Goal: Task Accomplishment & Management: Complete application form

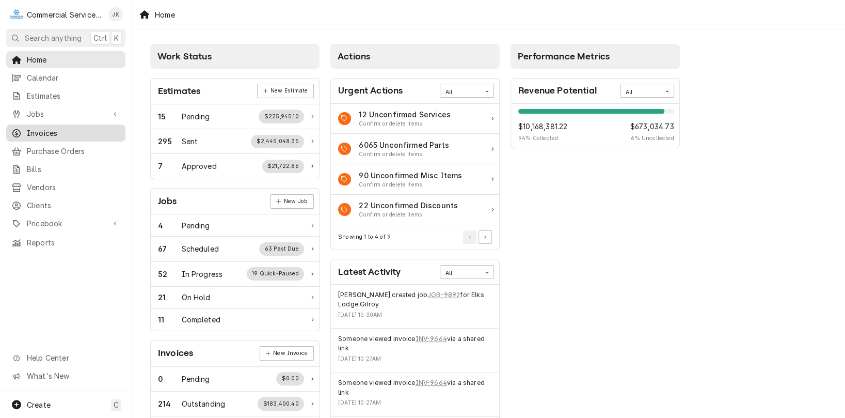
click at [48, 132] on span "Invoices" at bounding box center [73, 133] width 93 height 11
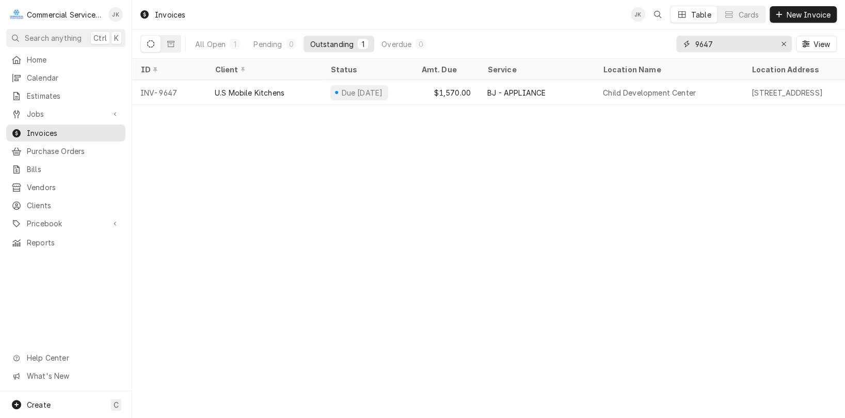
click at [736, 38] on input "9647" at bounding box center [733, 44] width 77 height 17
type input "9"
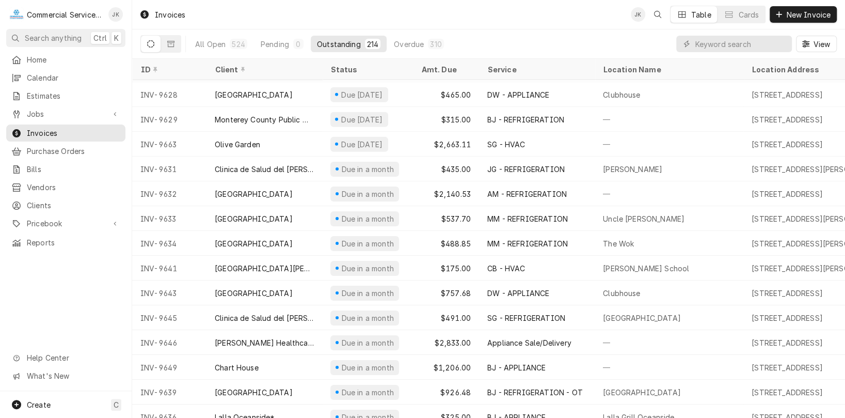
scroll to position [4635, 0]
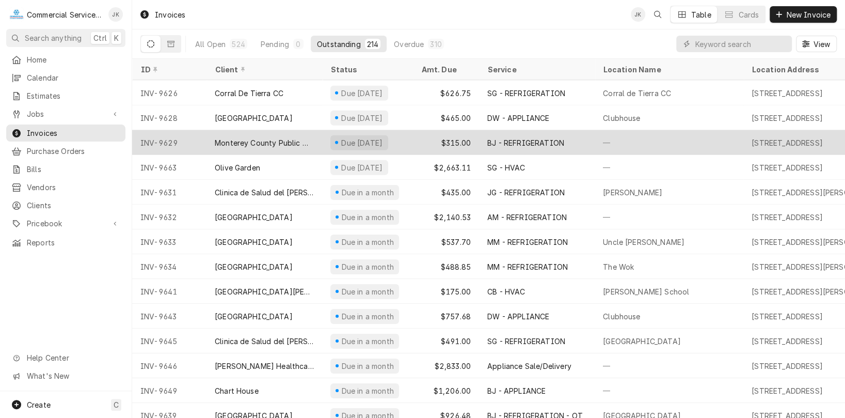
click at [453, 137] on div "$315.00" at bounding box center [446, 142] width 66 height 25
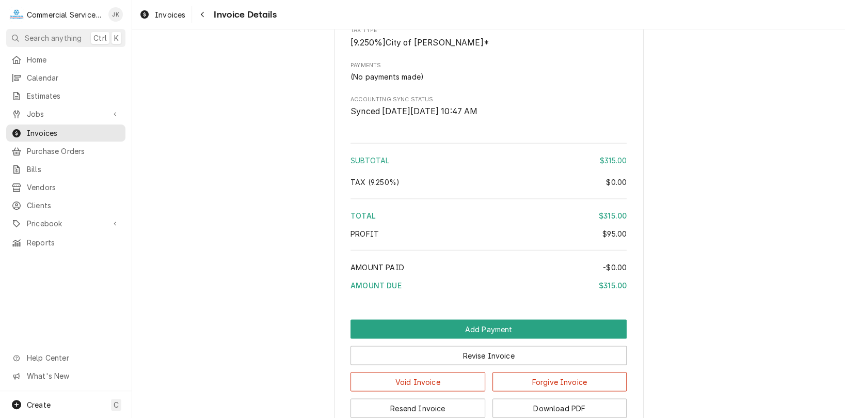
scroll to position [1315, 0]
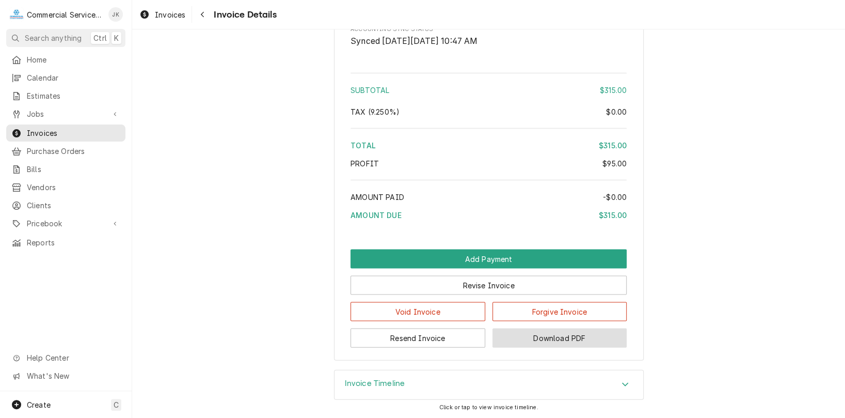
click at [556, 336] on button "Download PDF" at bounding box center [560, 337] width 135 height 19
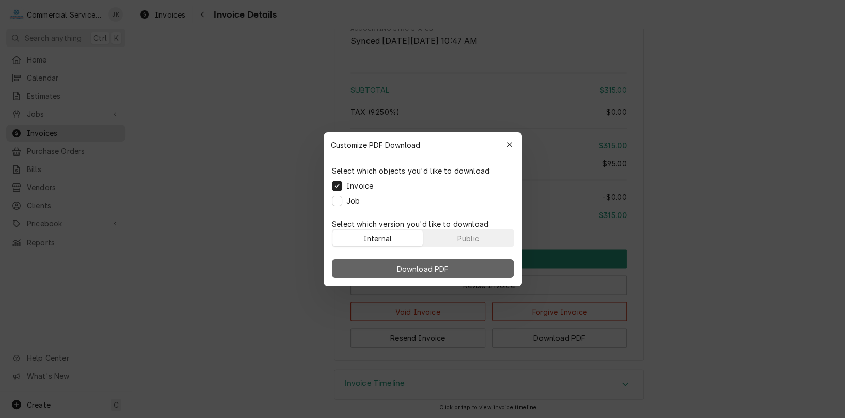
click at [453, 271] on button "Download PDF" at bounding box center [423, 268] width 182 height 19
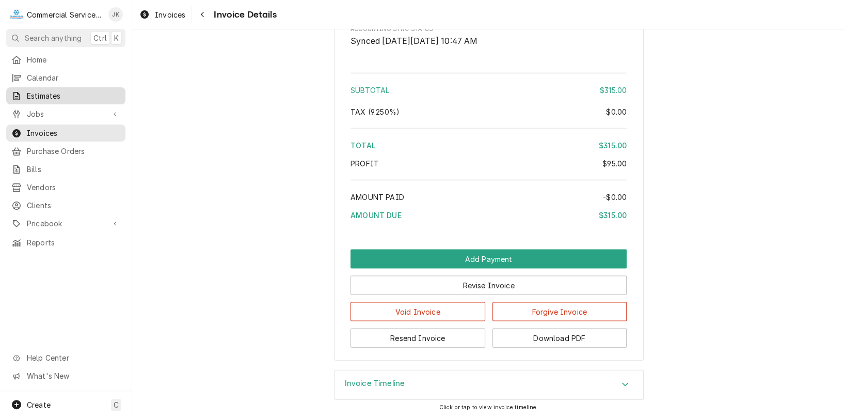
click at [55, 90] on span "Estimates" at bounding box center [73, 95] width 93 height 11
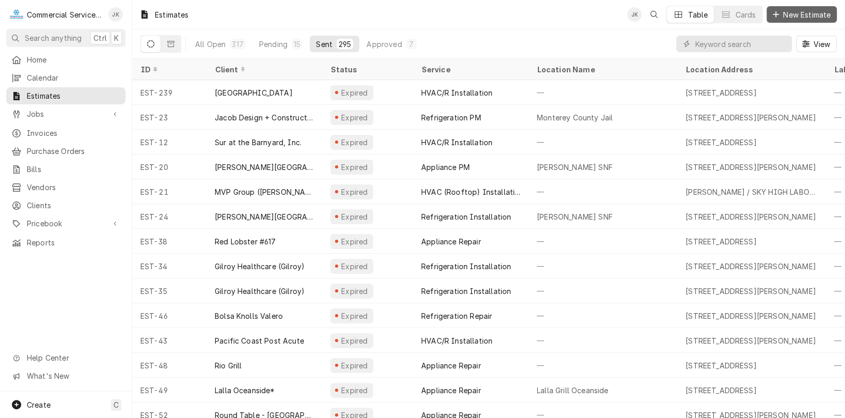
click at [791, 11] on span "New Estimate" at bounding box center [807, 14] width 52 height 11
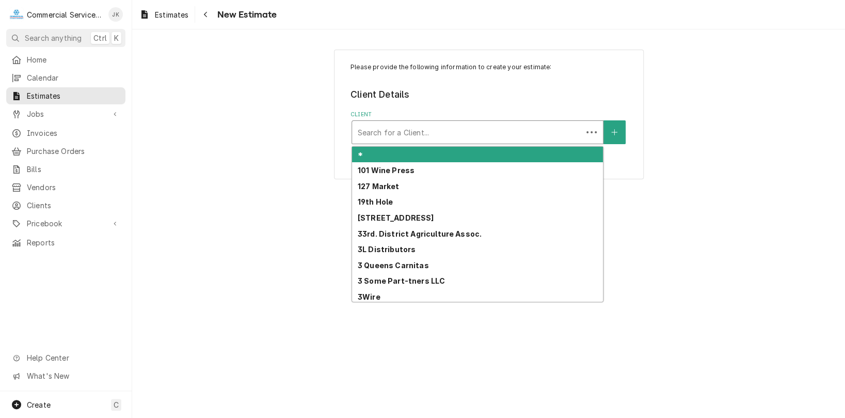
click at [372, 124] on div "Client" at bounding box center [467, 132] width 220 height 19
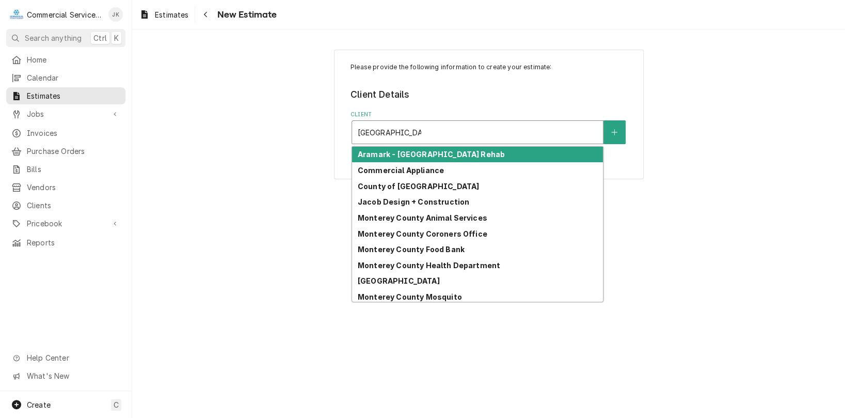
type input "[GEOGRAPHIC_DATA]"
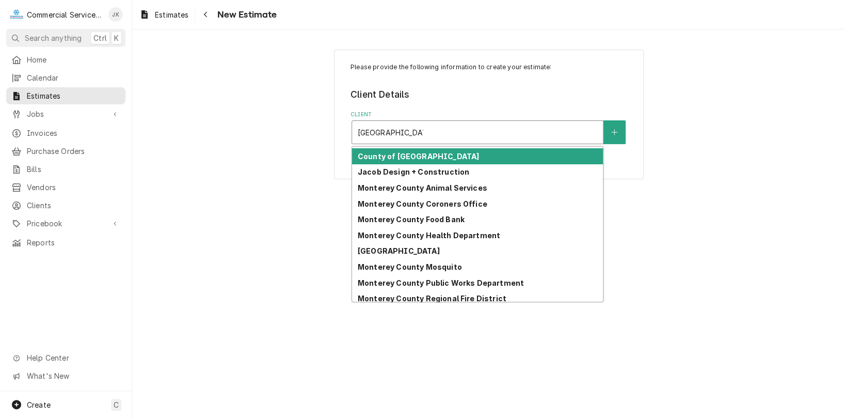
scroll to position [32, 0]
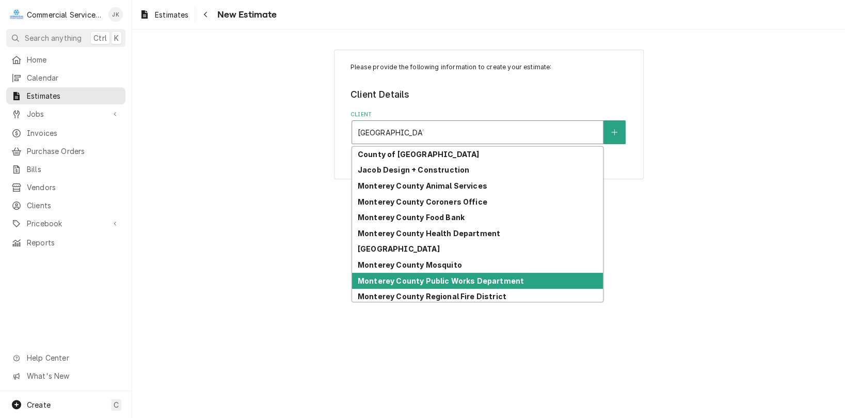
click at [422, 277] on strong "Monterey County Public Works Department" at bounding box center [441, 280] width 166 height 9
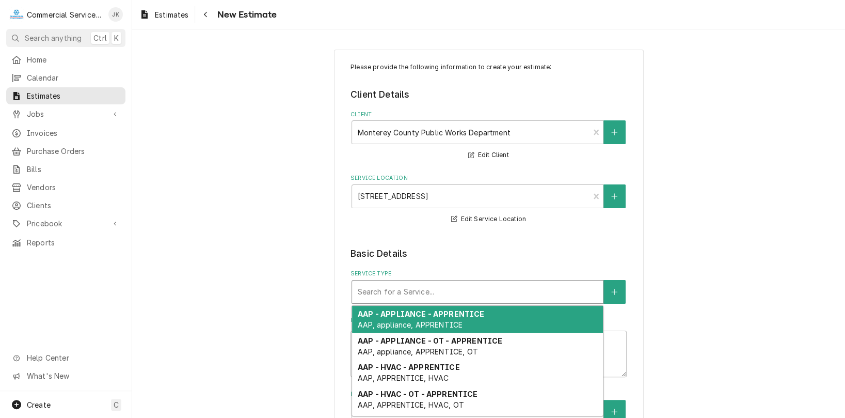
click at [408, 290] on div "Service Type" at bounding box center [477, 291] width 241 height 19
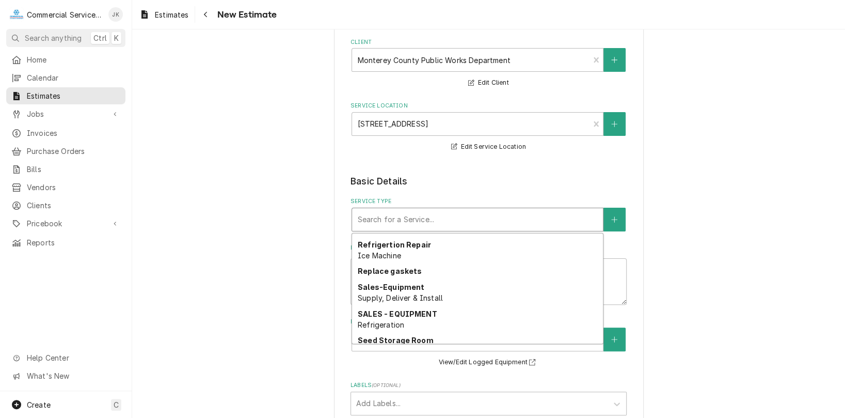
scroll to position [1937, 0]
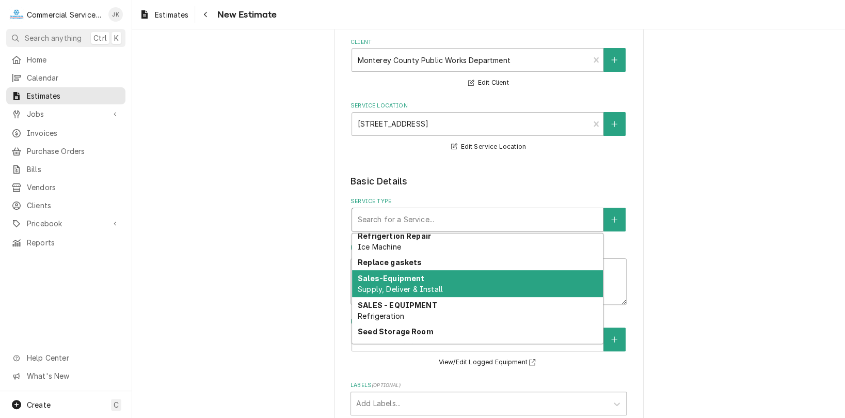
click at [418, 286] on span "Supply, Deliver & Install" at bounding box center [400, 289] width 85 height 9
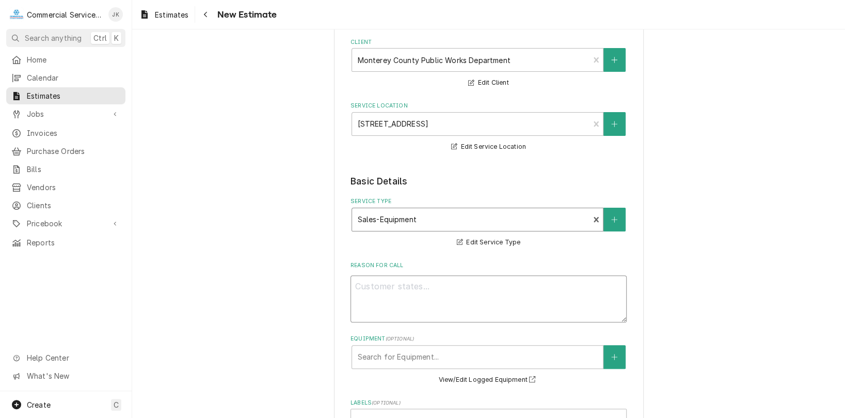
click at [367, 287] on textarea "Reason For Call" at bounding box center [489, 298] width 276 height 47
type textarea "x"
type textarea "P"
type textarea "x"
type textarea "Pl"
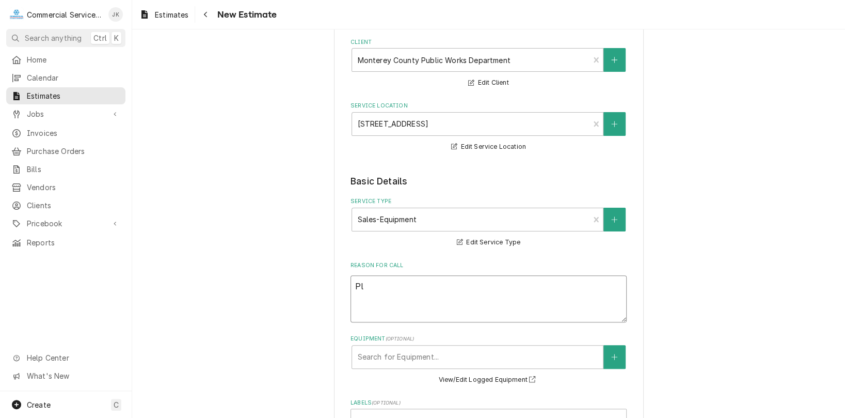
type textarea "x"
type textarea "Ple"
type textarea "x"
type textarea "Plea"
type textarea "x"
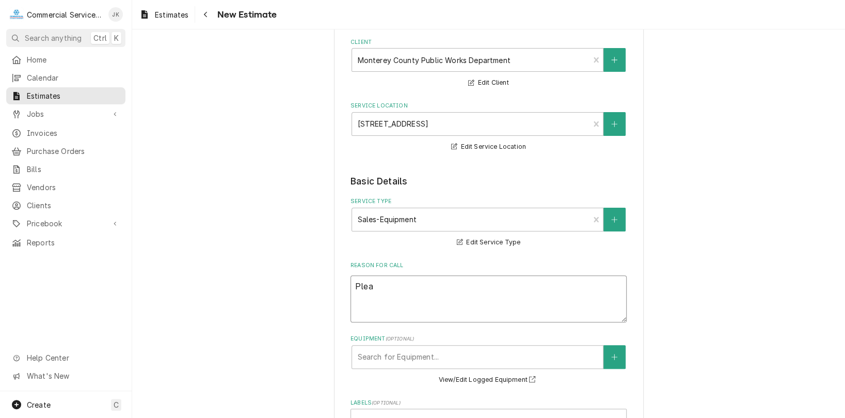
type textarea "Pleas"
type textarea "x"
type textarea "Please"
type textarea "x"
type textarea "Please"
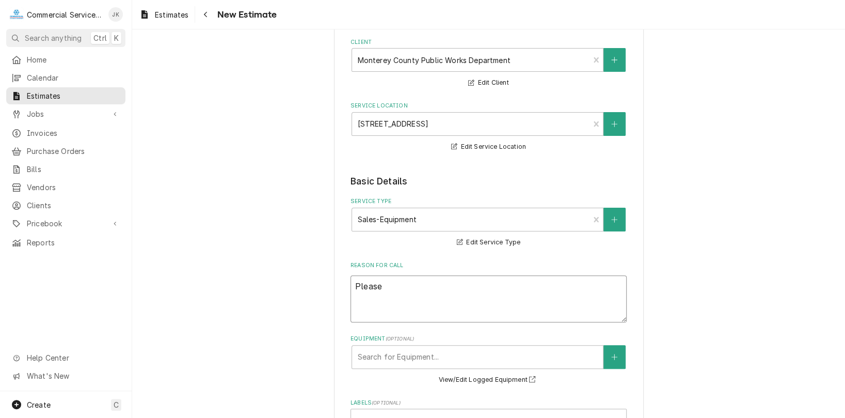
type textarea "x"
type textarea "Please q"
type textarea "x"
type textarea "Please qu"
type textarea "x"
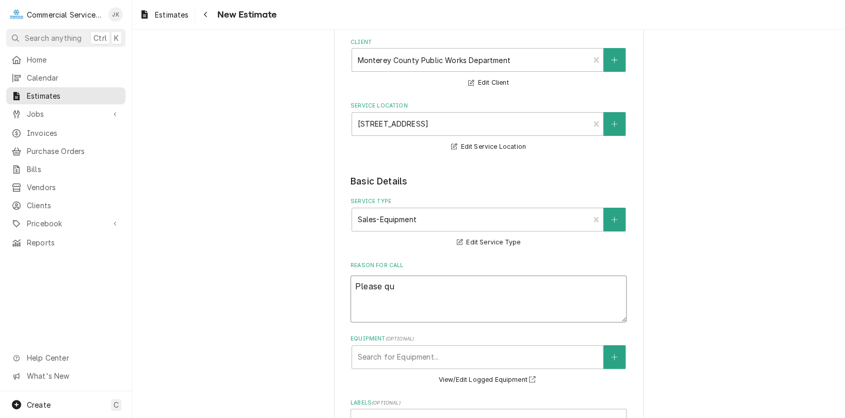
type textarea "Please quo"
type textarea "x"
type textarea "Please quot"
type textarea "x"
type textarea "Please quote"
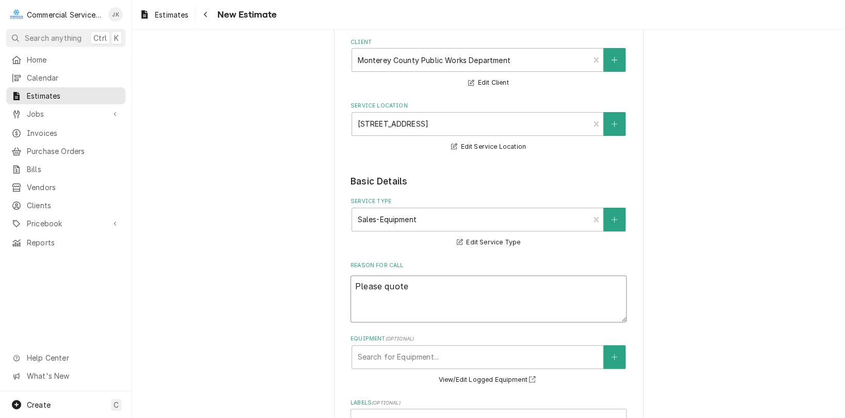
type textarea "x"
type textarea "Please quote"
type textarea "x"
type textarea "Please quote r"
type textarea "x"
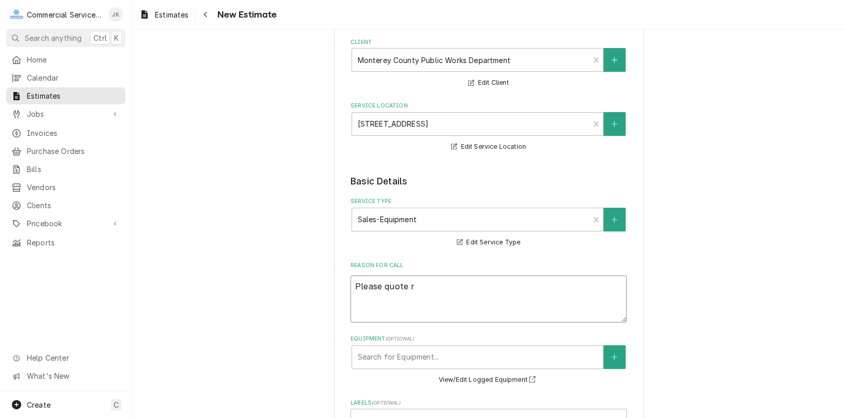
type textarea "Please quote re"
type textarea "x"
type textarea "Please quote rep"
type textarea "x"
type textarea "Please quote repl"
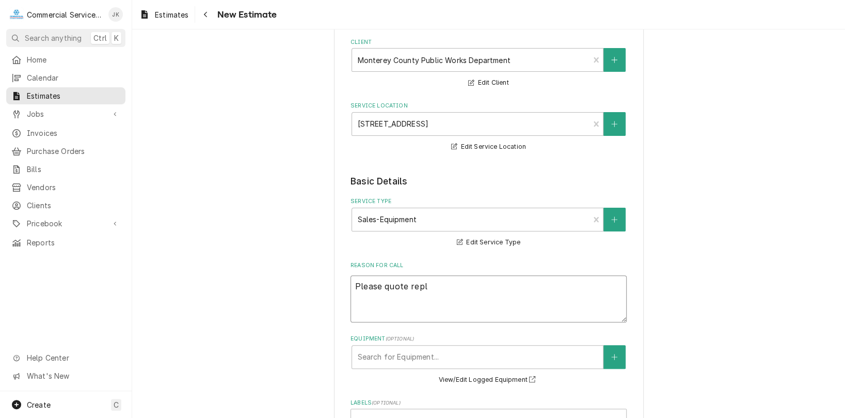
type textarea "x"
type textarea "Please quote repla"
type textarea "x"
type textarea "Please quote replac"
type textarea "x"
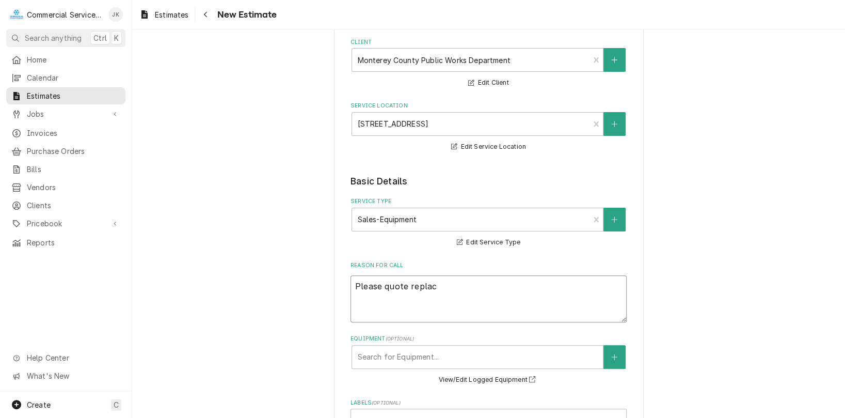
type textarea "Please quote replace"
type textarea "x"
type textarea "Please quote replacem"
type textarea "x"
type textarea "Please quote replaceme"
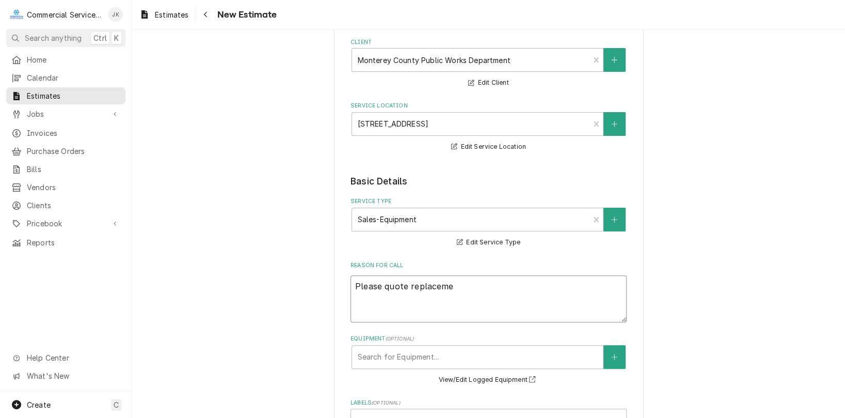
type textarea "x"
type textarea "Please quote replacemen"
type textarea "x"
type textarea "Please quote replacement"
type textarea "x"
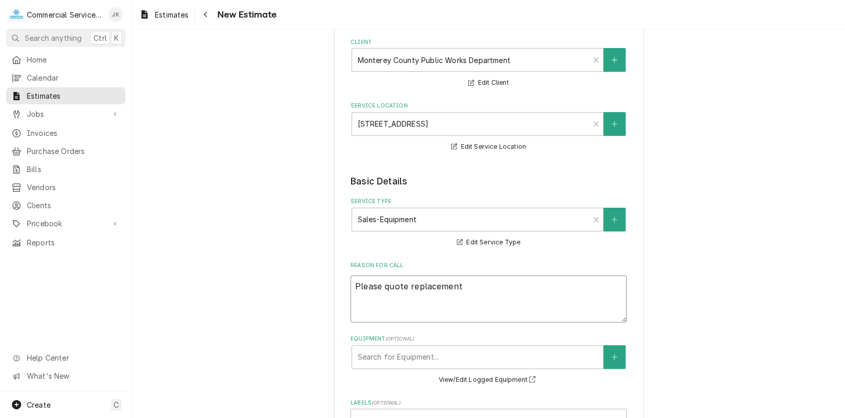
type textarea "Please quote replacement"
type textarea "x"
type textarea "Please quote replacement r"
type textarea "x"
type textarea "Please quote replacement re"
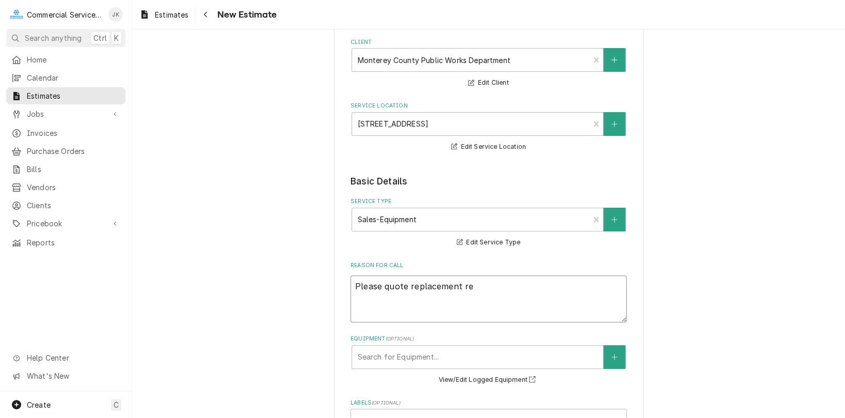
type textarea "x"
type textarea "Please quote replacement rea"
type textarea "x"
type textarea "Please quote replacement reac"
type textarea "x"
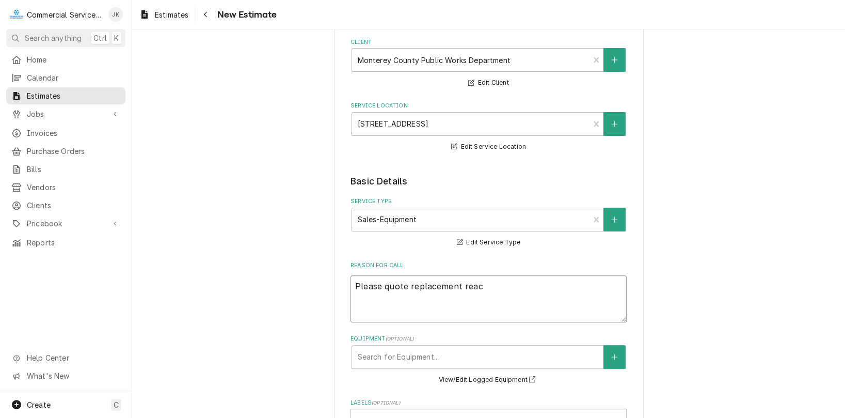
type textarea "Please quote replacement reach"
type textarea "x"
type textarea "Please quote replacement reach-"
type textarea "x"
type textarea "Please quote replacement reach-i"
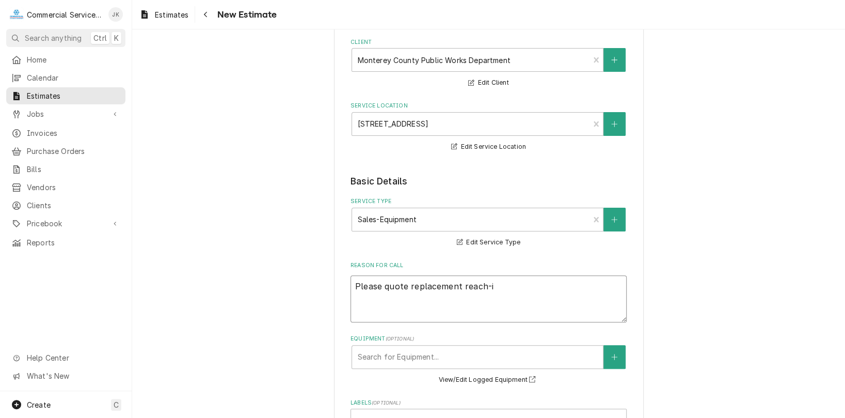
type textarea "x"
type textarea "Please quote replacement reach-in"
type textarea "x"
type textarea "Please quote replacement reach-in"
type textarea "x"
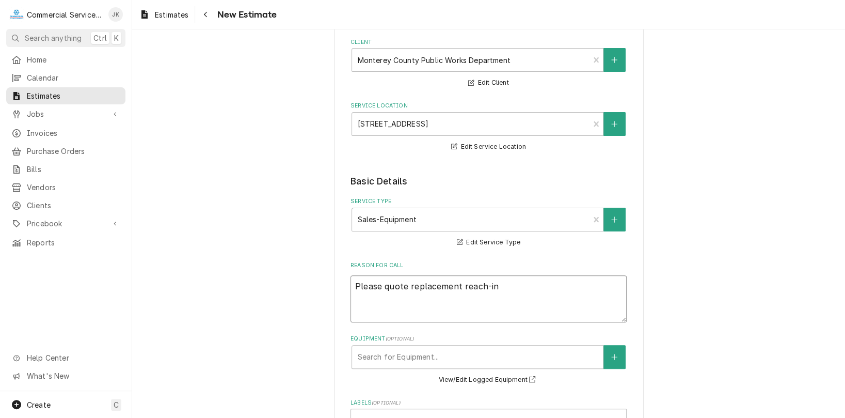
type textarea "Please quote replacement reach-in r"
type textarea "x"
type textarea "Please quote replacement reach-in re"
type textarea "x"
type textarea "Please quote replacement reach-in ref"
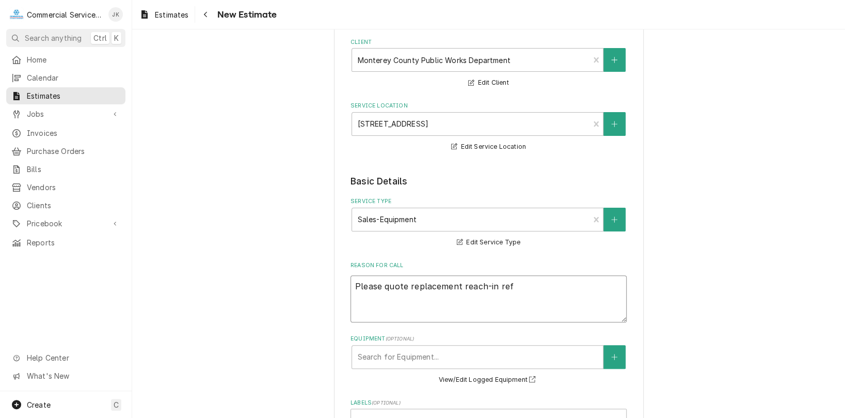
type textarea "x"
type textarea "Please quote replacement reach-in refr"
type textarea "x"
type textarea "Please quote replacement reach-in refri"
type textarea "x"
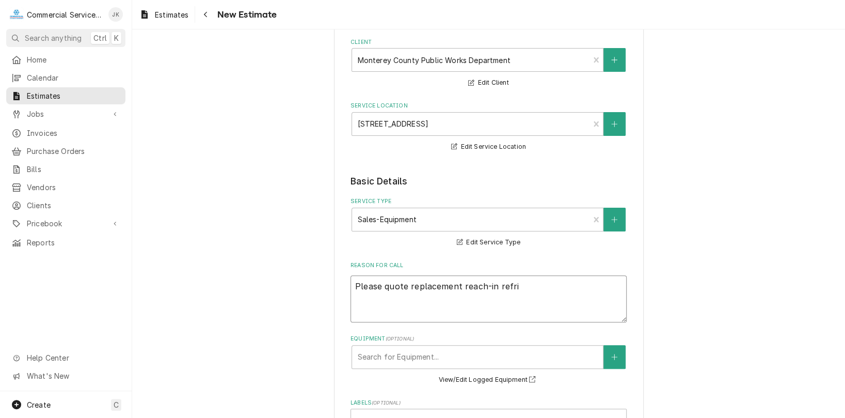
type textarea "Please quote replacement reach-in refrig"
type textarea "x"
type textarea "Please quote replacement reach-in refrige"
type textarea "x"
type textarea "Please quote replacement reach-in refriger"
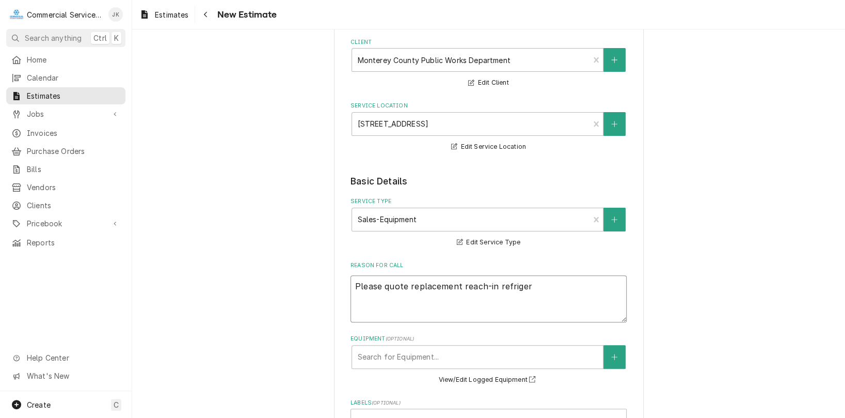
type textarea "x"
type textarea "Please quote replacement reach-in refrigera"
type textarea "x"
type textarea "Please quote replacement reach-in refrigerat"
type textarea "x"
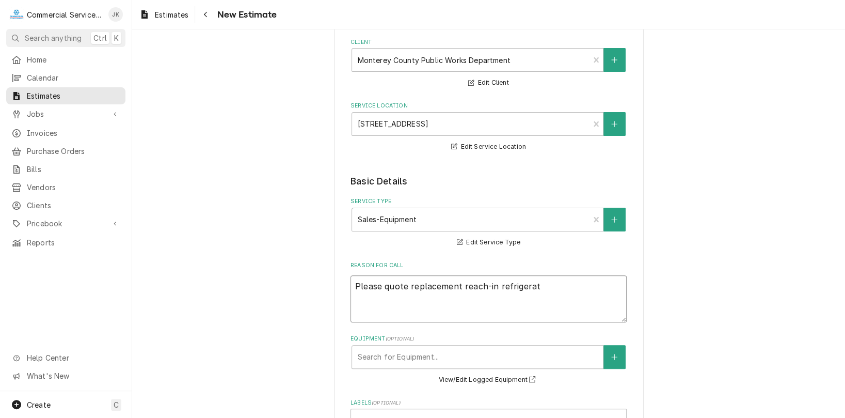
type textarea "Please quote replacement reach-in refrigerato"
type textarea "x"
type textarea "Please quote replacement reach-in refrigerator"
type textarea "x"
type textarea "Please quote replacement reach-in refrigerators"
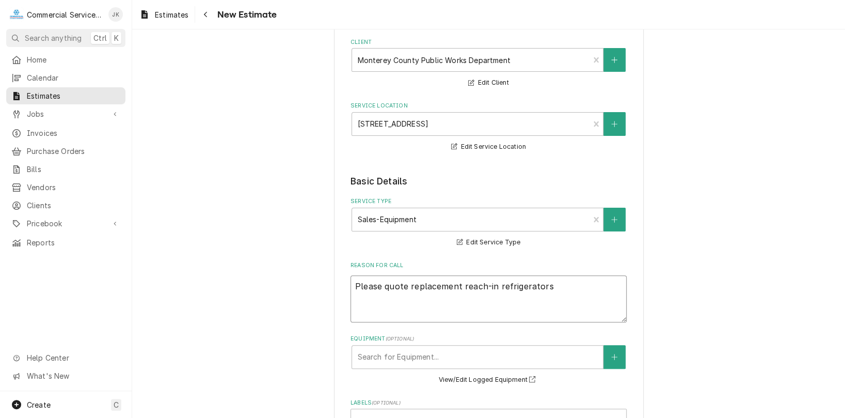
click at [458, 285] on textarea "Please quote replacement reach-in refrigerators" at bounding box center [489, 298] width 276 height 47
type textarea "x"
type textarea "Please quote replacement (reach-in refrigerators"
type textarea "x"
type textarea "Please quote replacement (3reach-in refrigerators"
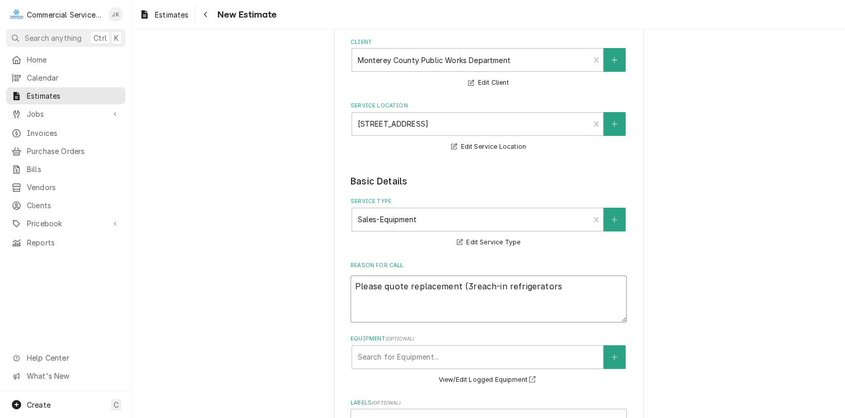
type textarea "x"
type textarea "Please quote replacement (3)reach-in refrigerators"
type textarea "x"
type textarea "Please quote replacement (3) reach-in refrigerators"
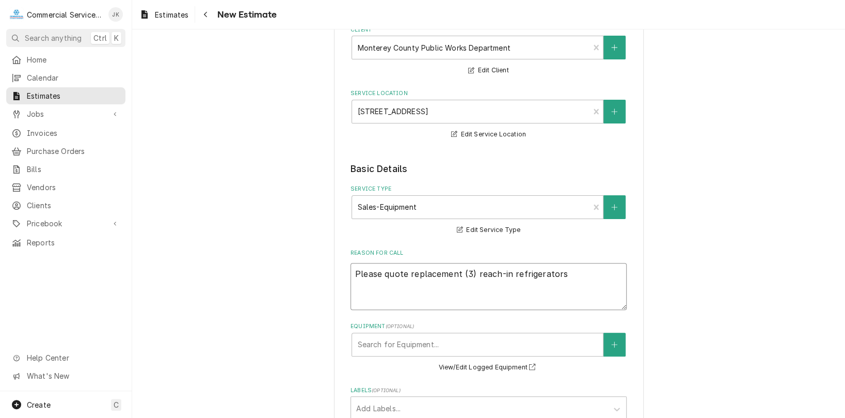
scroll to position [90, 0]
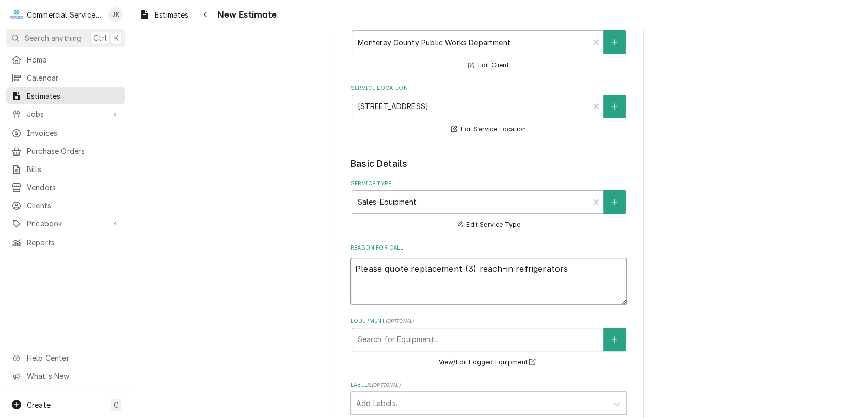
click at [456, 269] on textarea "Please quote replacement (3) reach-in refrigerators" at bounding box center [489, 281] width 276 height 47
type textarea "x"
type textarea "Please quote replacement (3) reach-in refrigerators"
type textarea "x"
type textarea "Please quote replacement f (3) reach-in refrigerators"
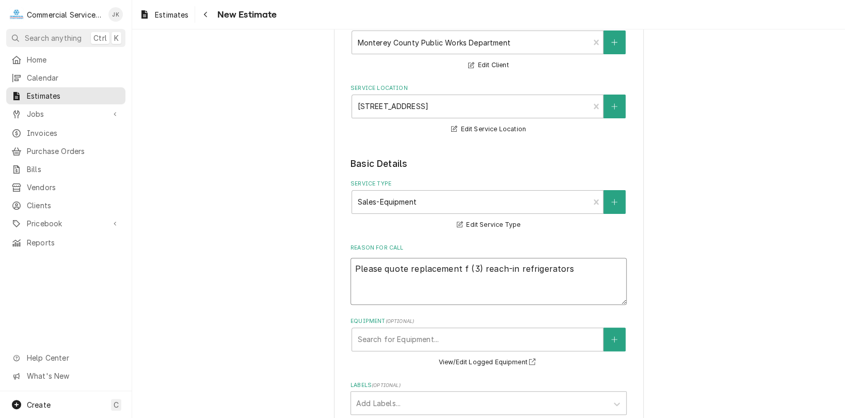
type textarea "x"
type textarea "Please quote replacement fo (3) reach-in refrigerators"
type textarea "x"
type textarea "Please quote replacement for (3) reach-in refrigerators"
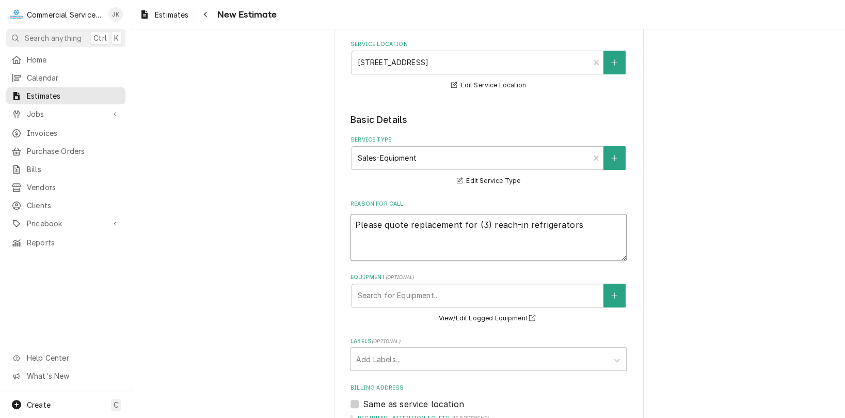
scroll to position [144, 0]
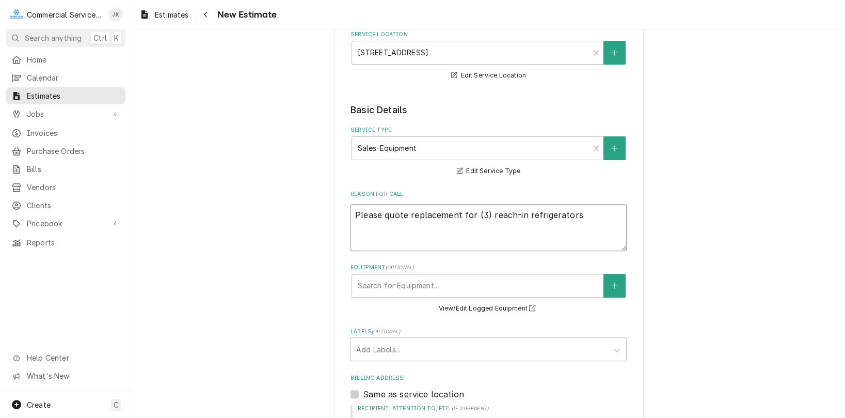
click at [483, 215] on textarea "Please quote replacement for (3) reach-in refrigerators" at bounding box center [489, 227] width 276 height 47
type textarea "x"
type textarea "Please quote replacement for (3) reach-in refrigerators"
type textarea "x"
type textarea "Please quote replacement for (3) e reach-in refrigerators"
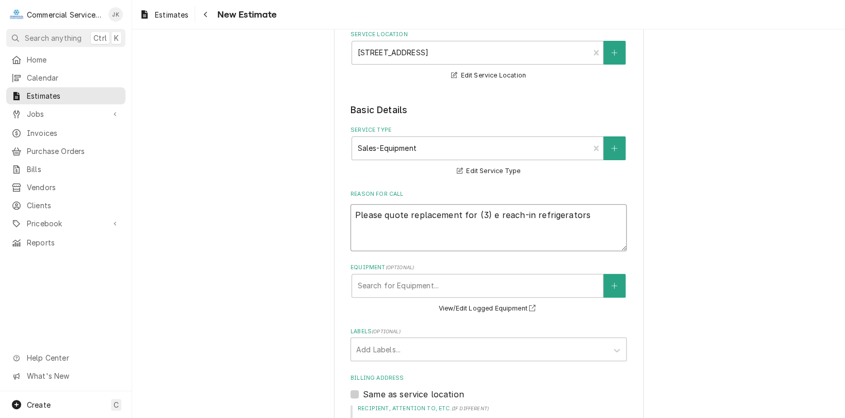
type textarea "x"
type textarea "Please quote replacement for (3) ex reach-in refrigerators"
type textarea "x"
type textarea "Please quote replacement for (3) exi reach-in refrigerators"
type textarea "x"
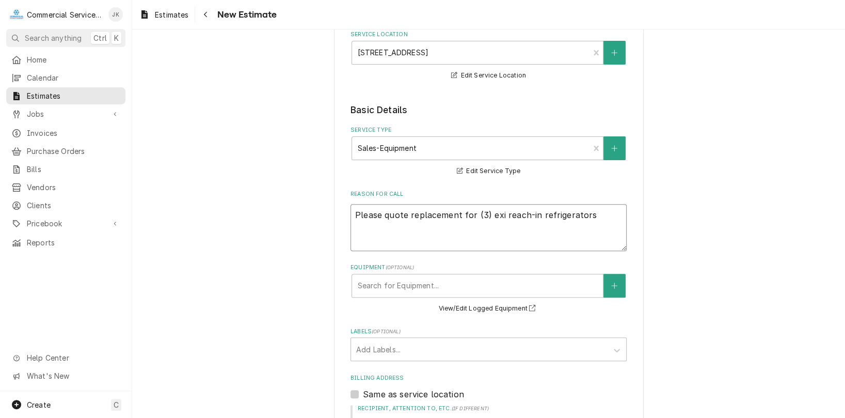
type textarea "Please quote replacement for (3) exis reach-in refrigerators"
type textarea "x"
type textarea "Please quote replacement for (3) exist reach-in refrigerators"
type textarea "x"
type textarea "Please quote replacement for (3) existi reach-in refrigerators"
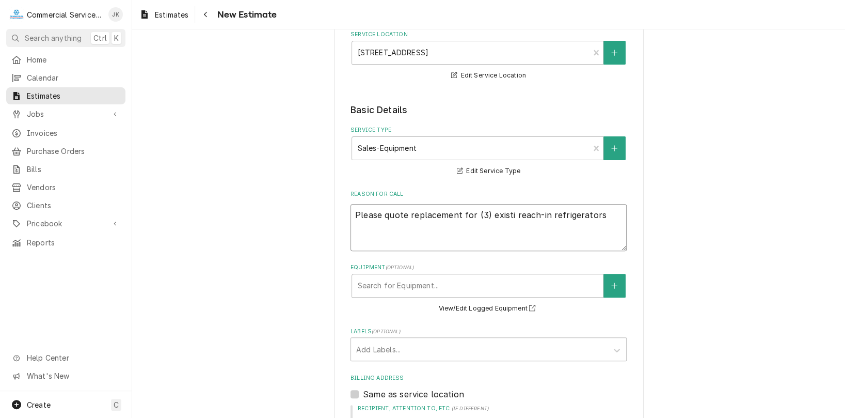
type textarea "x"
type textarea "Please quote replacement for (3) existin reach-in refrigerators"
type textarea "x"
type textarea "Please quote replacement for (3) existing reach-in refrigerators"
type textarea "x"
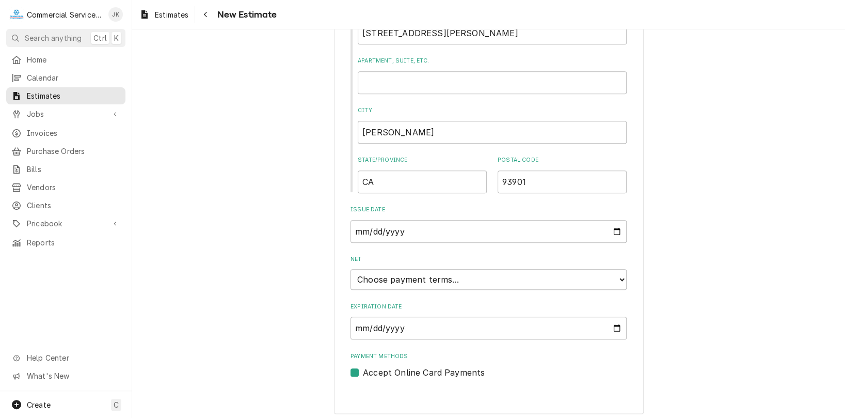
scroll to position [595, 0]
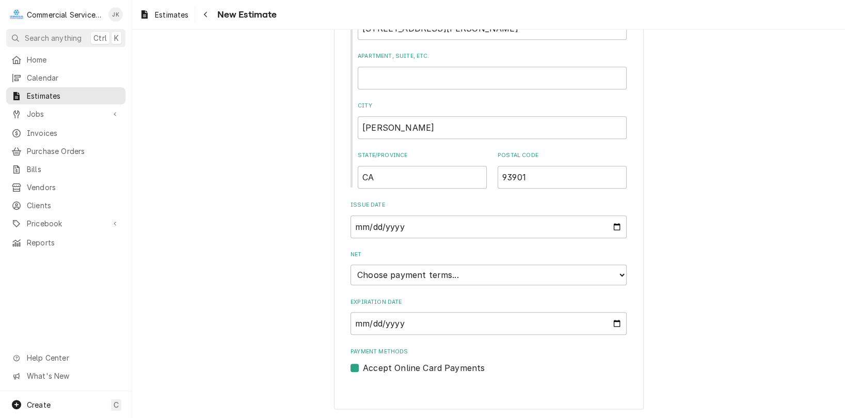
type textarea "Please quote replacement for (3) existing reach-in refrigerators"
click at [613, 322] on input "Expiration Date" at bounding box center [489, 323] width 276 height 23
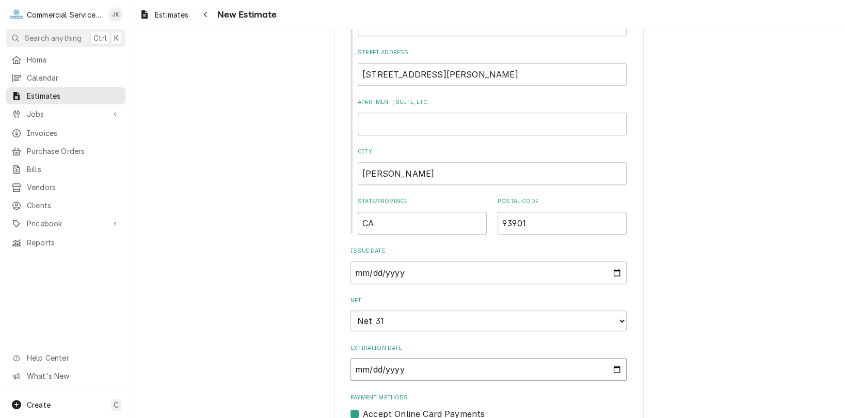
click at [615, 368] on input "[DATE]" at bounding box center [489, 369] width 276 height 23
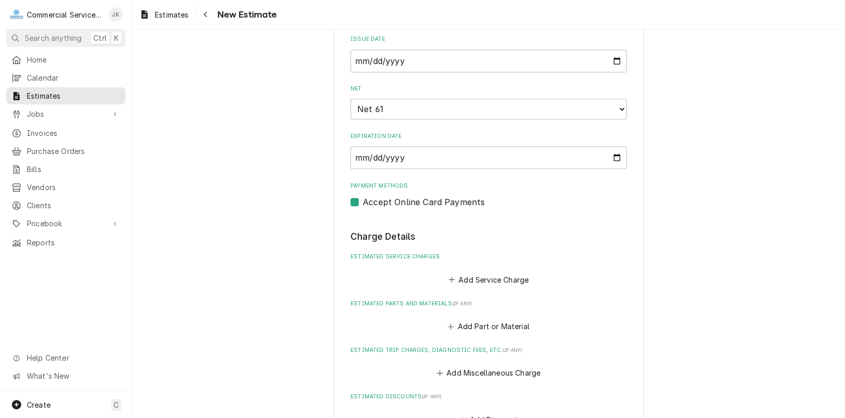
scroll to position [779, 0]
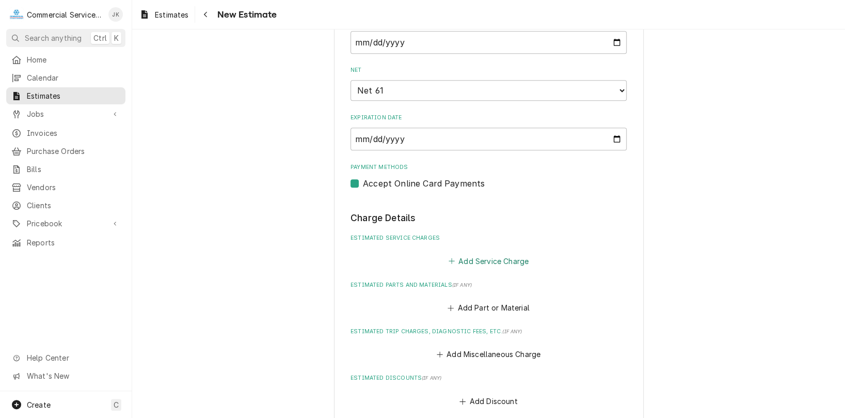
click at [464, 258] on button "Add Service Charge" at bounding box center [489, 261] width 84 height 14
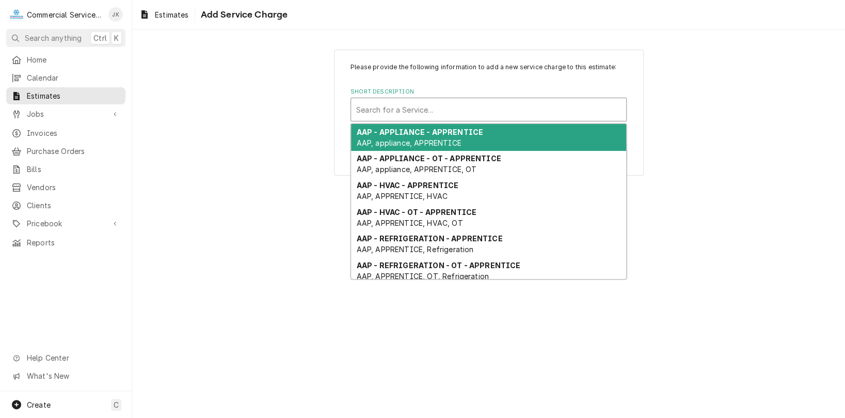
click at [622, 106] on div "Search for a Service..." at bounding box center [488, 109] width 275 height 23
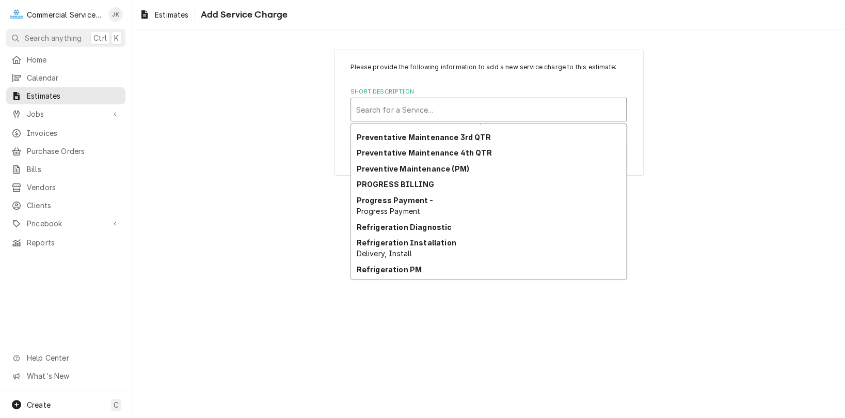
scroll to position [1791, 0]
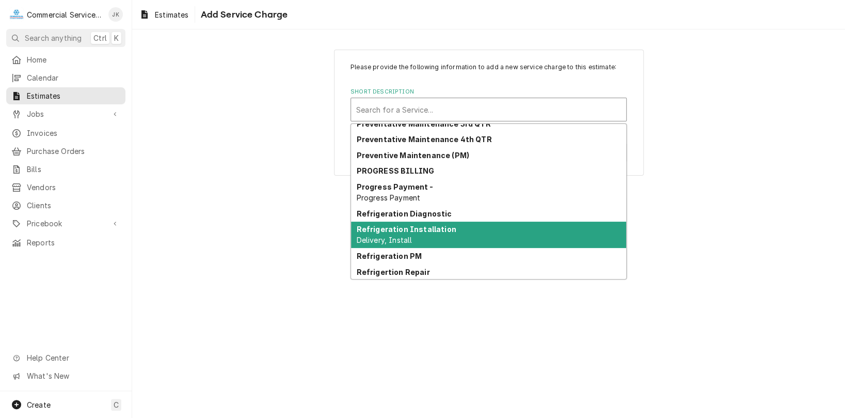
click at [397, 237] on span "Delivery, Install" at bounding box center [385, 239] width 56 height 9
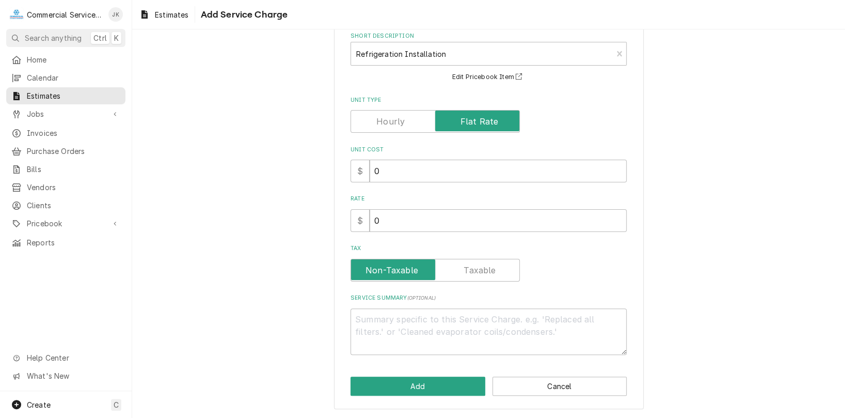
scroll to position [56, 0]
click at [387, 169] on input "0" at bounding box center [498, 171] width 257 height 23
type textarea "x"
type input "03"
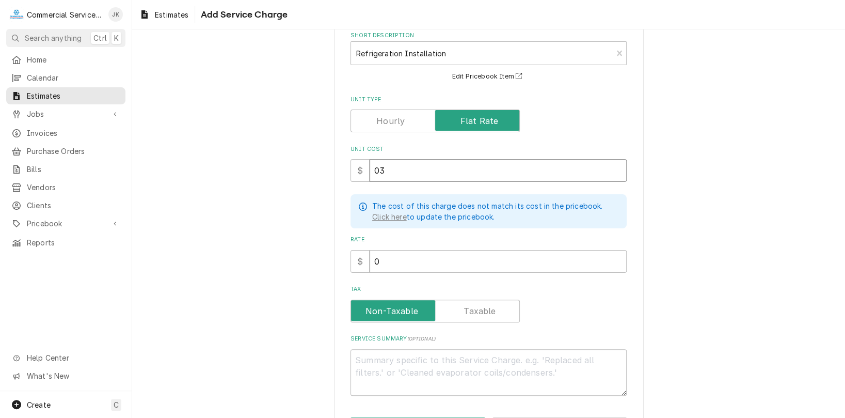
type textarea "x"
type input "037"
type textarea "x"
type input "0378"
type textarea "x"
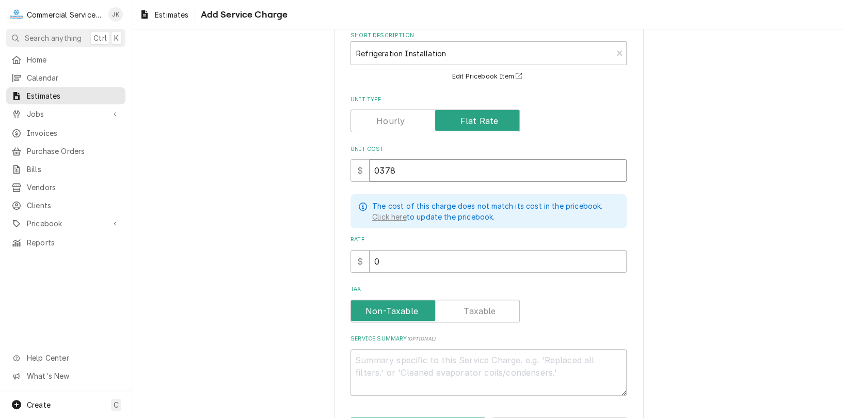
type input "03780"
type textarea "x"
type input "0378"
type textarea "x"
type input "037"
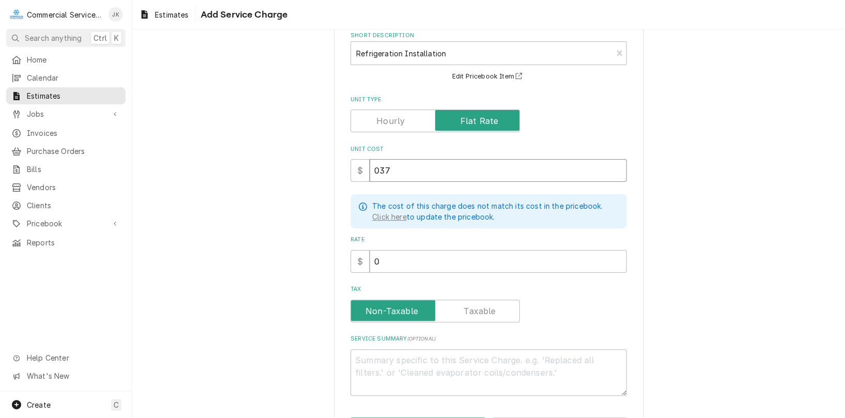
type textarea "x"
type input "03"
type textarea "x"
type input "0"
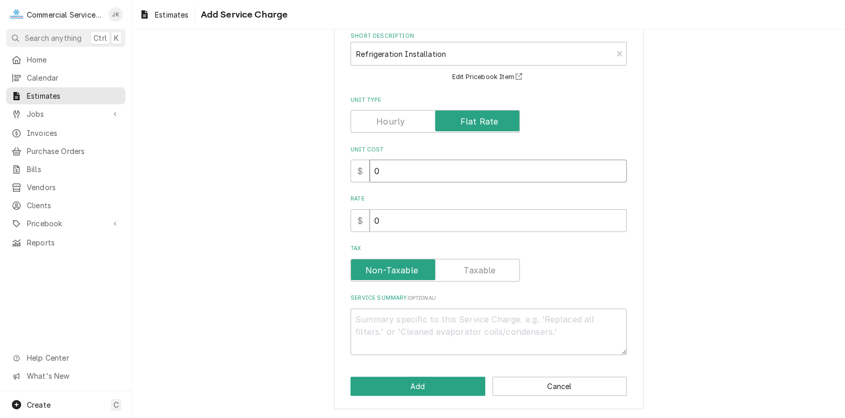
type textarea "x"
type input "1"
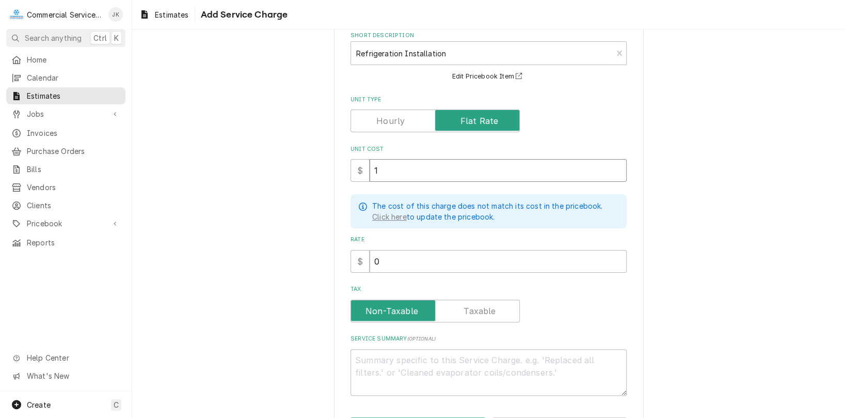
type textarea "x"
type input "12"
type textarea "x"
type input "120"
type textarea "x"
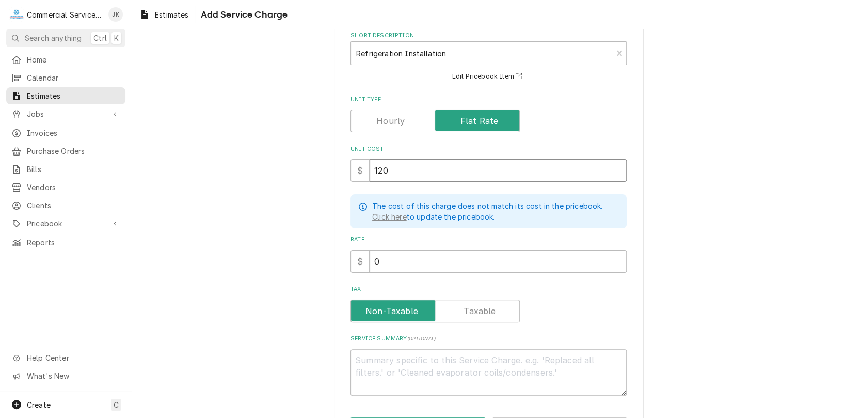
type input "1200"
type textarea "x"
type input "1200.0"
type textarea "x"
type input "1200.00"
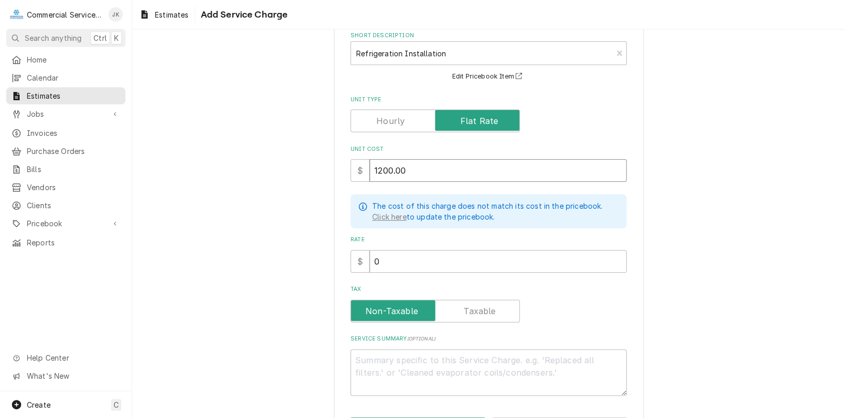
type textarea "x"
type input "1200.0"
type textarea "x"
type input "1200"
type textarea "x"
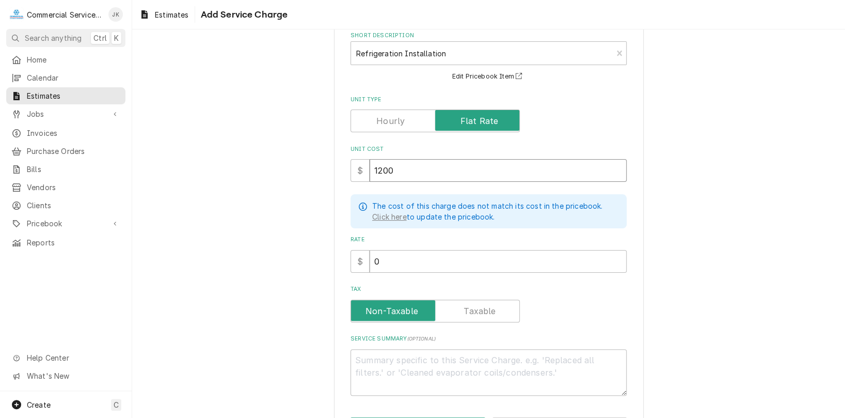
type input "120"
type textarea "x"
type input "12"
type textarea "x"
type input "1"
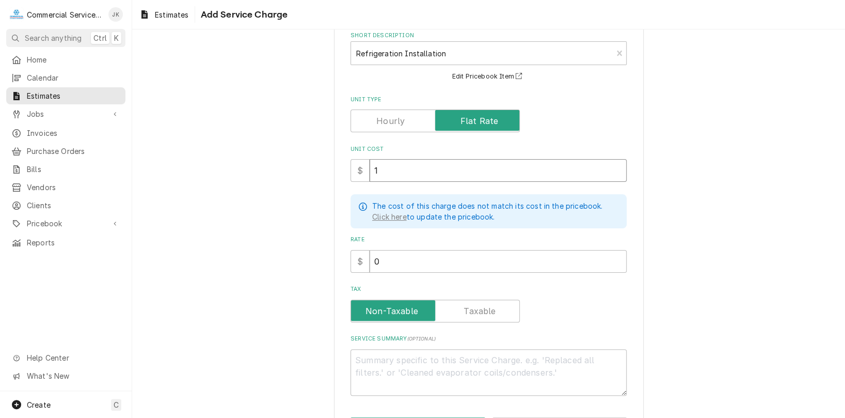
type textarea "x"
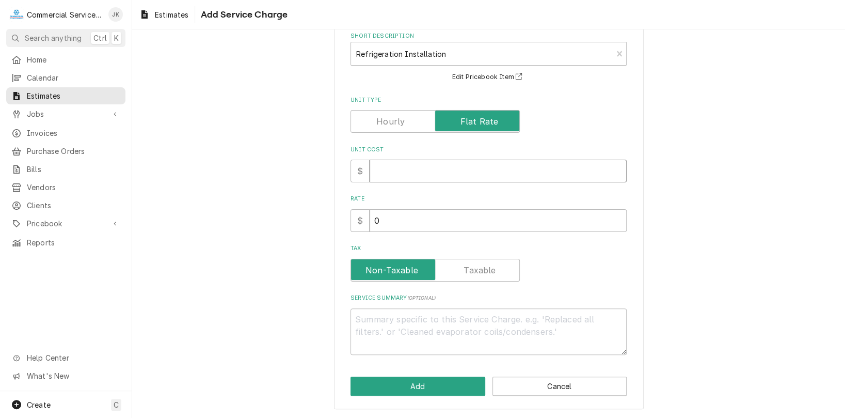
type textarea "x"
type input "3"
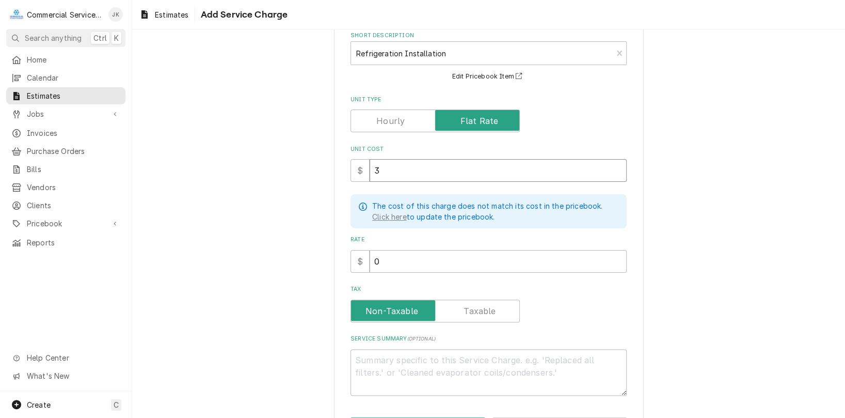
type textarea "x"
type input "36"
type textarea "x"
type input "360"
type textarea "x"
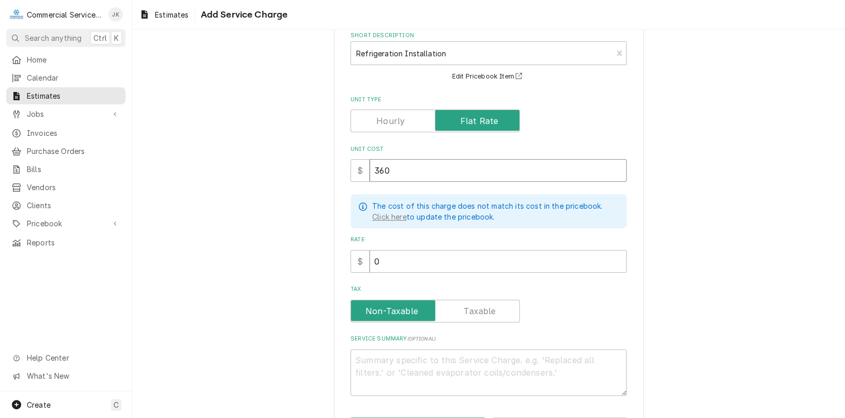
type input "3600"
type textarea "x"
type input "3600.0"
type textarea "x"
type input "3600.00"
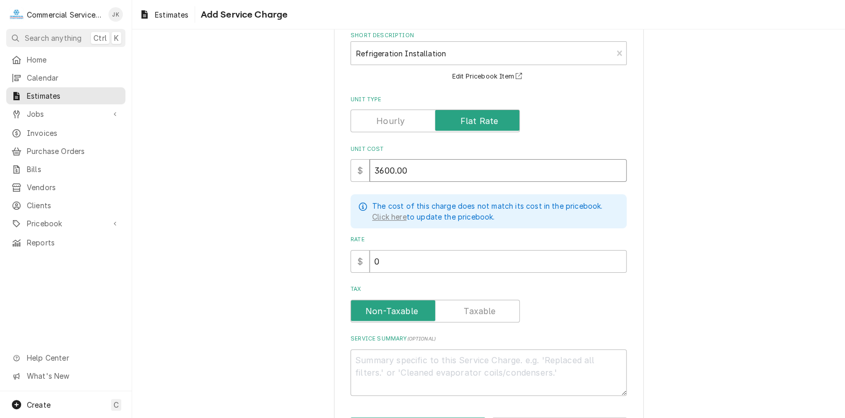
type textarea "x"
type input "3600.00"
click at [385, 257] on input "0" at bounding box center [498, 261] width 257 height 23
type textarea "x"
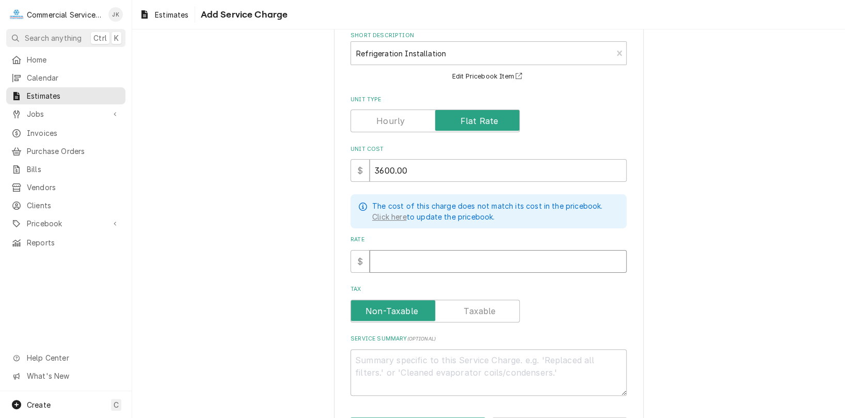
type input "3"
type textarea "x"
type input "36"
type textarea "x"
type input "360"
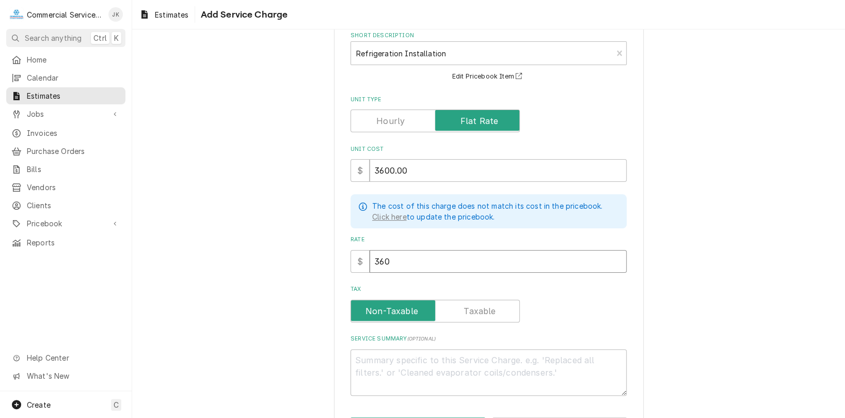
type textarea "x"
type input "3600"
type textarea "x"
type input "3600.0"
click at [408, 168] on input "3600.00" at bounding box center [498, 170] width 257 height 23
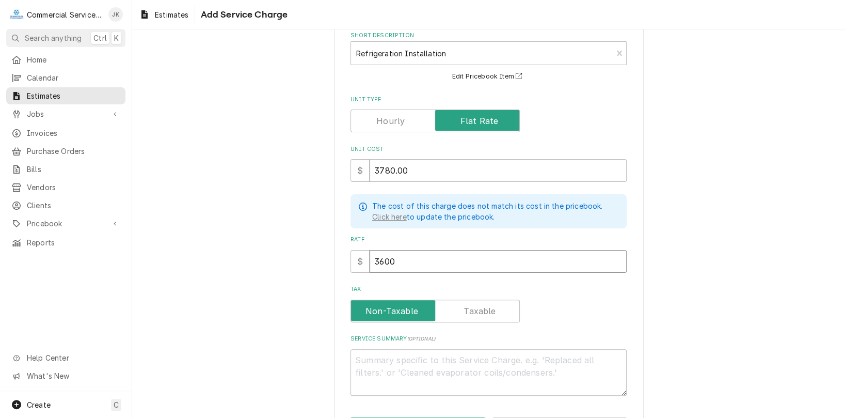
click at [400, 257] on input "3600" at bounding box center [498, 261] width 257 height 23
click at [364, 361] on textarea "Service Summary ( optional )" at bounding box center [489, 372] width 276 height 47
click at [430, 356] on textarea "Delivery (3) New Utlity" at bounding box center [489, 372] width 276 height 47
click at [447, 356] on textarea "Delivery (3) New Utility" at bounding box center [489, 372] width 276 height 47
drag, startPoint x: 396, startPoint y: 357, endPoint x: 408, endPoint y: 358, distance: 13.0
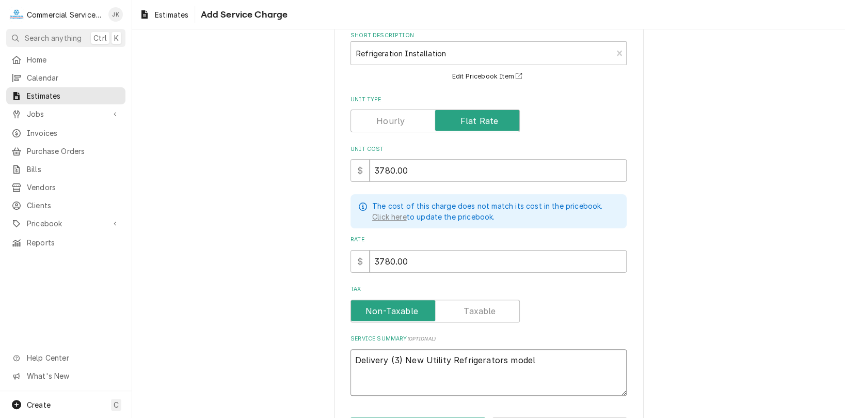
click at [407, 358] on textarea "Delivery (3) New Utility Refrigerators model" at bounding box center [489, 372] width 276 height 47
click at [388, 387] on textarea "Delivery (3) New Utility Refrigerators model" at bounding box center [489, 372] width 276 height 47
click at [539, 358] on textarea "Delivery (3) New Utility Refrigerators model" at bounding box center [489, 372] width 276 height 47
click at [502, 355] on textarea "Delivery (3) New Utility Refrigerators model" at bounding box center [489, 372] width 276 height 47
click at [386, 357] on textarea "Delivery (3) New Utility Refrigerators model" at bounding box center [489, 372] width 276 height 47
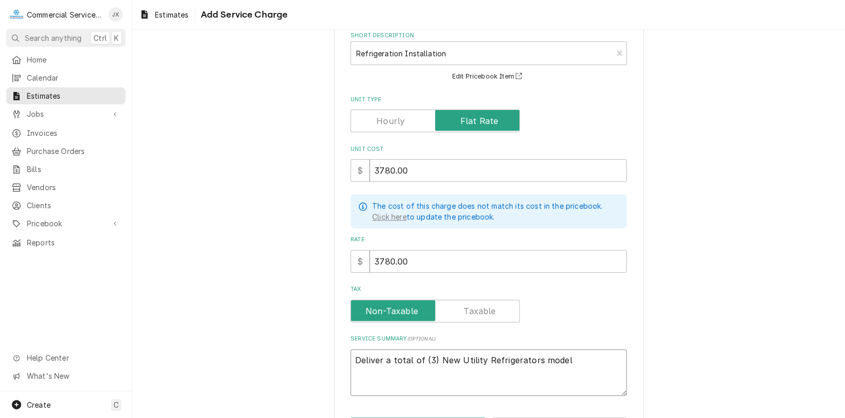
click at [422, 358] on textarea "Deliver a total of (3) New Utility Refrigerators model" at bounding box center [489, 372] width 276 height 47
click at [581, 357] on textarea "Deliver a total of Qty.(3) New Utility Refrigerators model" at bounding box center [489, 372] width 276 height 47
click at [555, 357] on textarea "Deliver a total of Qty.(3) New Utility Refrigerators." at bounding box center [489, 372] width 276 height 47
click at [555, 357] on textarea "Deliver a total of Qty.(3) New Utility Refrigerators; (2) model R-50-SS-4S-D" at bounding box center [489, 372] width 276 height 47
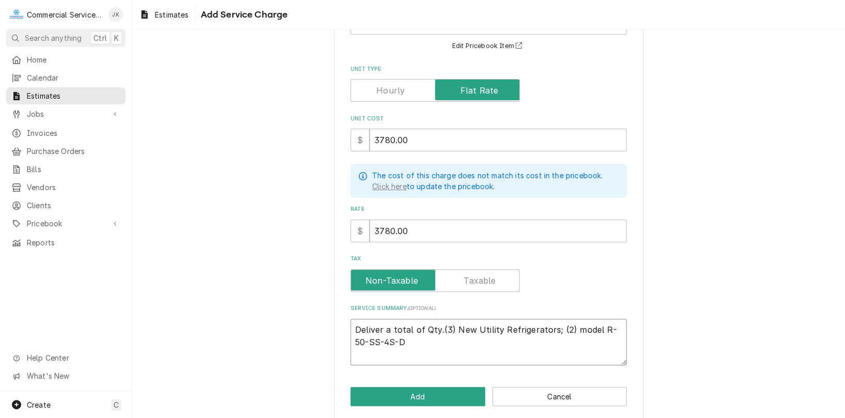
scroll to position [97, 0]
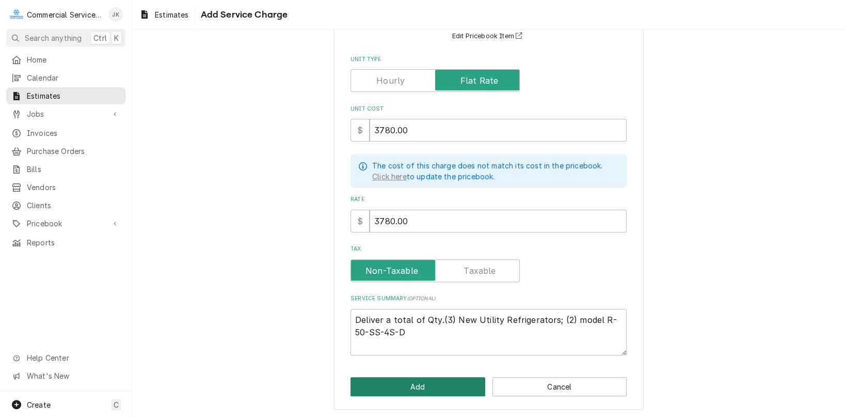
click at [435, 387] on button "Add" at bounding box center [418, 386] width 135 height 19
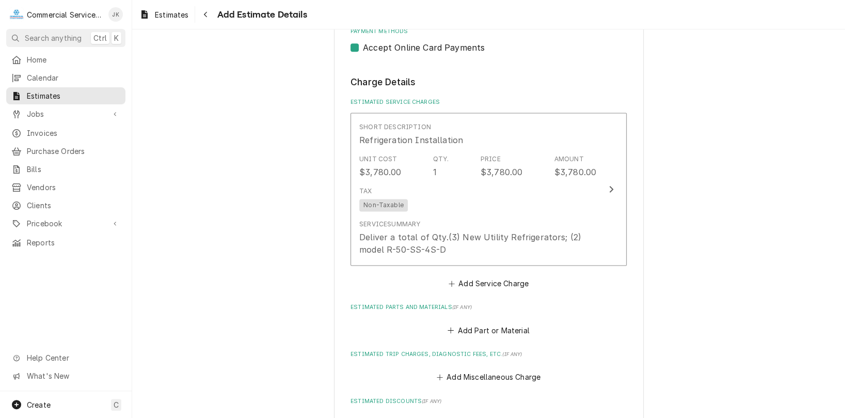
scroll to position [943, 0]
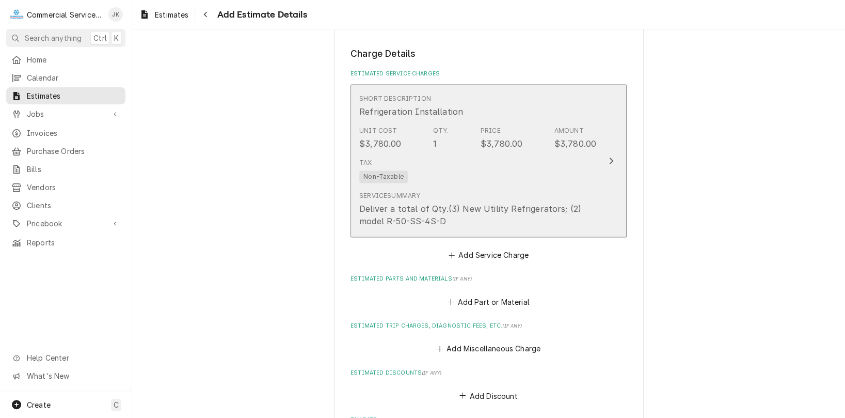
click at [449, 219] on div "Deliver a total of Qty.(3) New Utility Refrigerators; (2) model R-50-SS-4S-D" at bounding box center [477, 214] width 237 height 25
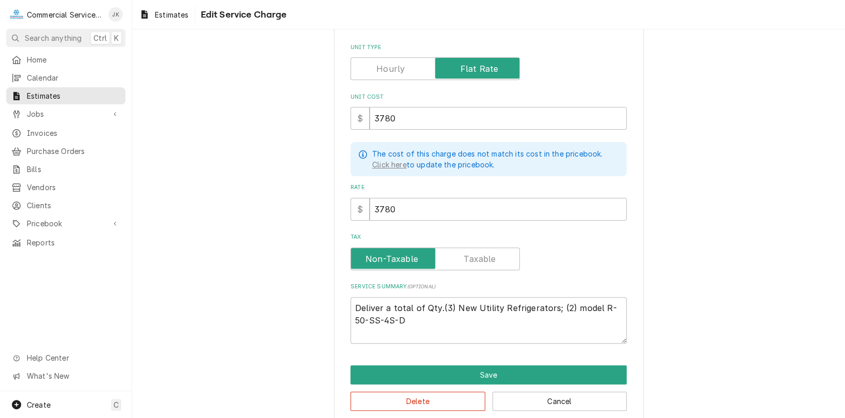
scroll to position [122, 0]
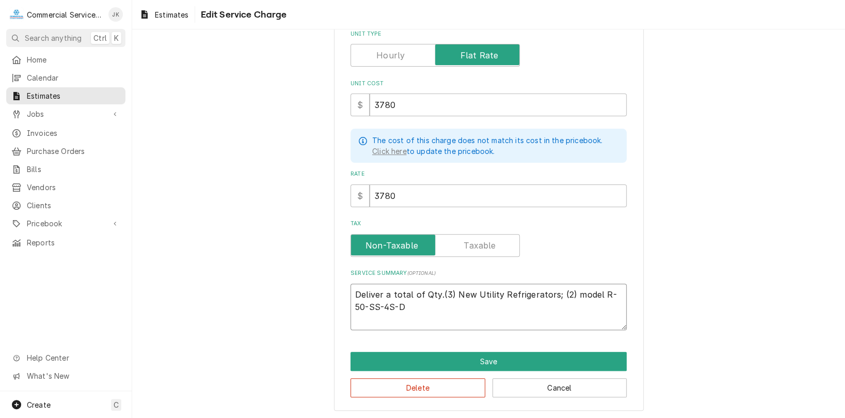
click at [396, 310] on textarea "Deliver a total of Qty.(3) New Utility Refrigerators; (2) model R-50-SS-4S-D" at bounding box center [489, 307] width 276 height 47
click at [553, 293] on textarea "Deliver a total of Qty.(3) New Utility Refrigerators; (2) model R-50-SS-4S-D; 1…" at bounding box center [489, 307] width 276 height 47
click at [441, 305] on textarea "Deliver a total of Qty.(3) New Utility Refrigerators; (2) model R-50-SS-4S-D; 1…" at bounding box center [489, 307] width 276 height 47
click at [423, 307] on textarea "Deliver a total of Qty.(3) New Utility Refrigerators; (2) model R-50-SS-4S-D; 1…" at bounding box center [489, 307] width 276 height 47
click at [456, 305] on textarea "Deliver a total of Qty.(3) New Utility Refrigerators; (2) model R-50-SS-4S-D; 1…" at bounding box center [489, 307] width 276 height 47
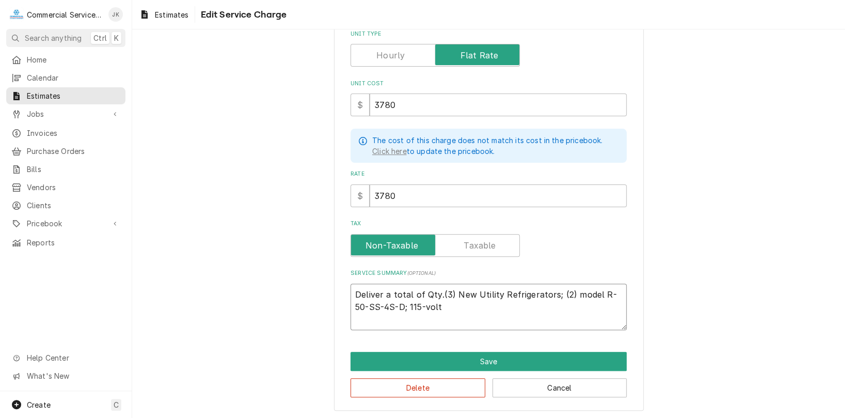
click at [554, 292] on textarea "Deliver a total of Qty.(3) New Utility Refrigerators; (2) model R-50-SS-4S-D; 1…" at bounding box center [489, 307] width 276 height 47
click at [555, 293] on textarea "Deliver a total of Qty.(3) New Utility Refrigerators; (2) model R-50-SS-4S-D; 1…" at bounding box center [489, 307] width 276 height 47
click at [490, 305] on textarea "Deliver a total of Qty.(3) New Utility Refrigerators (2) model R-50-SS-4S-D; 11…" at bounding box center [489, 307] width 276 height 47
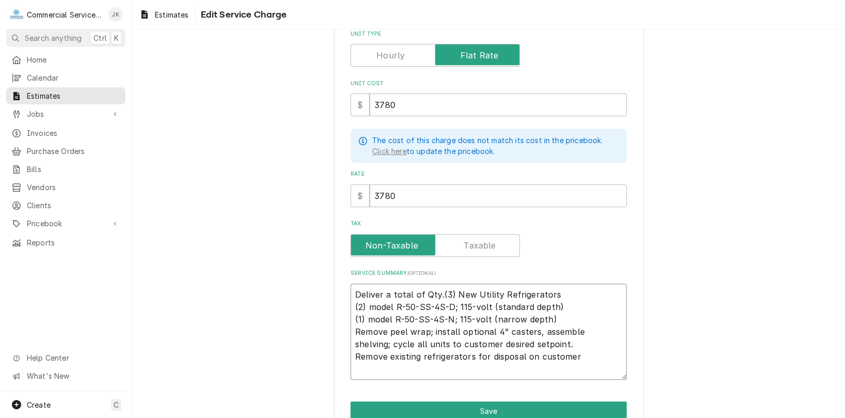
click at [483, 354] on textarea "Deliver a total of Qty.(3) New Utility Refrigerators (2) model R-50-SS-4S-D; 11…" at bounding box center [489, 332] width 276 height 97
click at [418, 355] on textarea "Deliver a total of Qty.(3) New Utility Refrigerators (2) model R-50-SS-4S-D; 11…" at bounding box center [489, 332] width 276 height 97
click at [385, 354] on textarea "Deliver a total of Qty.(3) New Utility Refrigerators (2) model R-50-SS-4S-D; 11…" at bounding box center [489, 332] width 276 height 97
click at [411, 355] on textarea "Deliver a total of Qty.(3) New Utility Refrigerators (2) model R-50-SS-4S-D; 11…" at bounding box center [489, 332] width 276 height 97
click at [420, 354] on textarea "Deliver a total of Qty.(3) New Utility Refrigerators (2) model R-50-SS-4S-D; 11…" at bounding box center [489, 332] width 276 height 97
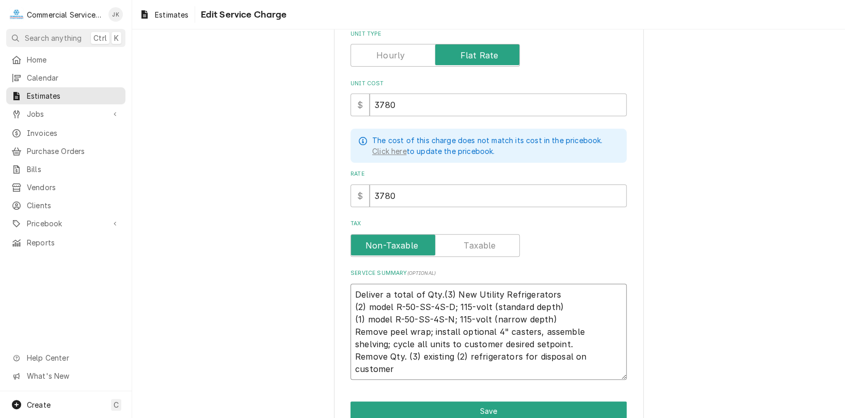
click at [451, 353] on textarea "Deliver a total of Qty.(3) New Utility Refrigerators (2) model R-50-SS-4S-D; 11…" at bounding box center [489, 332] width 276 height 97
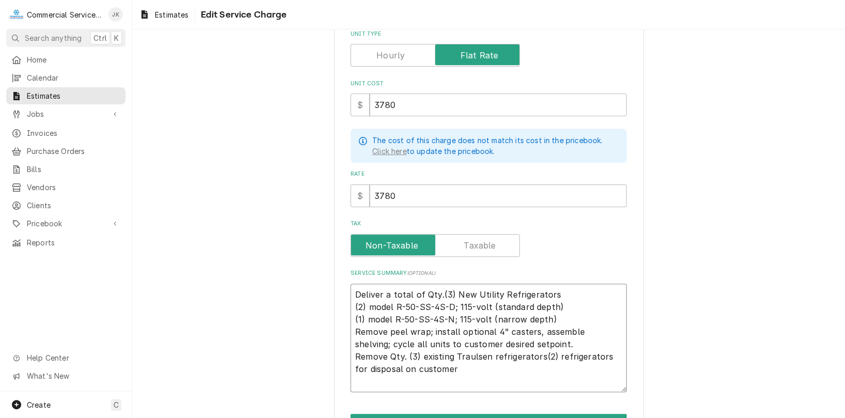
click at [549, 354] on textarea "Deliver a total of Qty.(3) New Utility Refrigerators (2) model R-50-SS-4S-D; 11…" at bounding box center [489, 338] width 276 height 109
click at [591, 355] on textarea "Deliver a total of Qty.(3) New Utility Refrigerators (2) model R-50-SS-4S-D; 11…" at bounding box center [489, 338] width 276 height 109
click at [556, 354] on textarea "Deliver a total of Qty.(3) New Utility Refrigerators (2) model R-50-SS-4S-D; 11…" at bounding box center [489, 338] width 276 height 109
click at [479, 366] on textarea "Deliver a total of Qty.(3) New Utility Refrigerators (2) model R-50-SS-4S-D; 11…" at bounding box center [489, 338] width 276 height 109
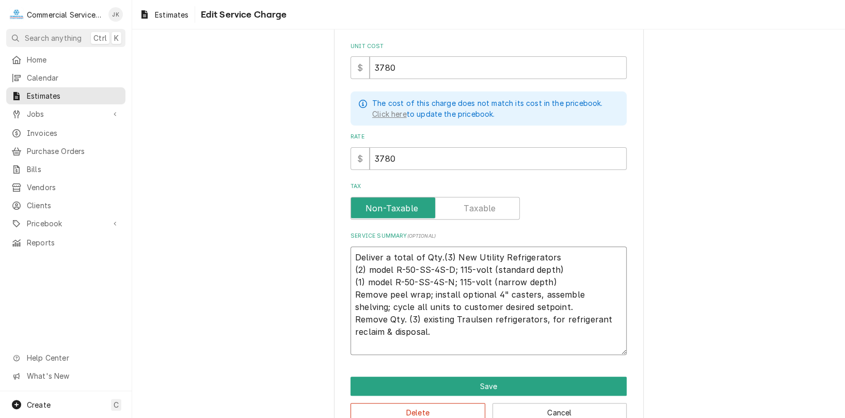
scroll to position [185, 0]
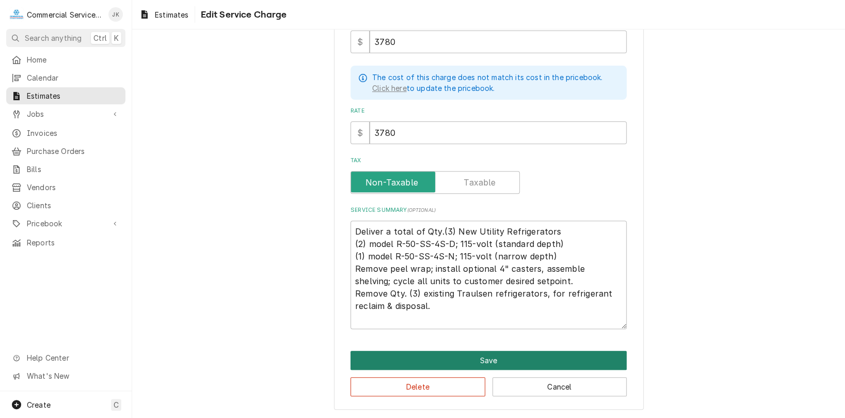
click at [475, 361] on button "Save" at bounding box center [489, 360] width 276 height 19
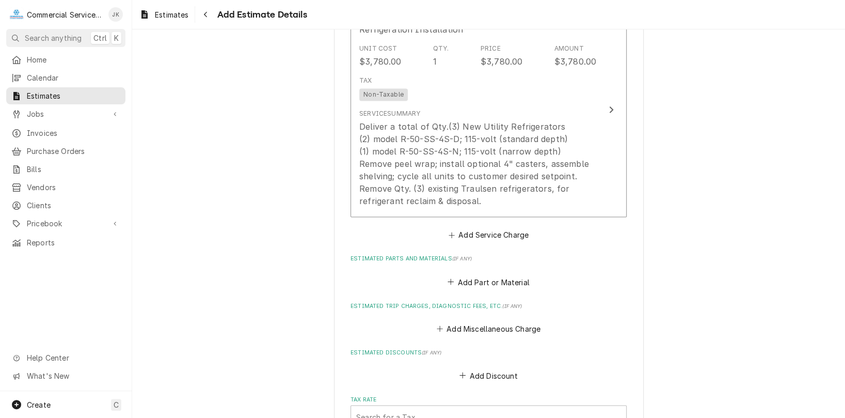
scroll to position [1032, 0]
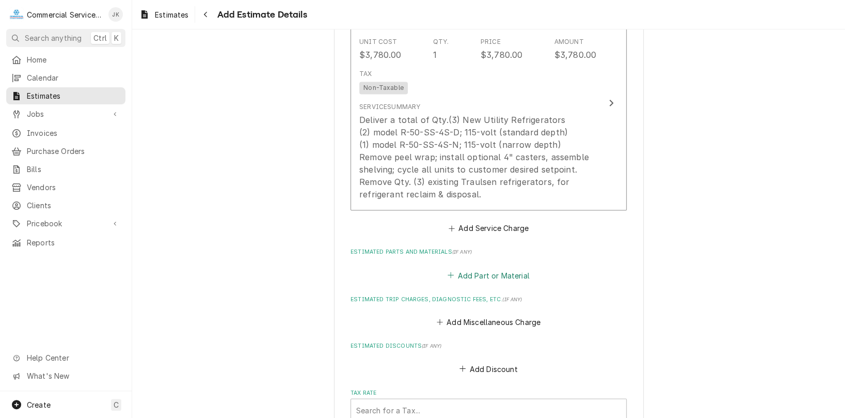
click at [472, 276] on button "Add Part or Material" at bounding box center [488, 274] width 85 height 14
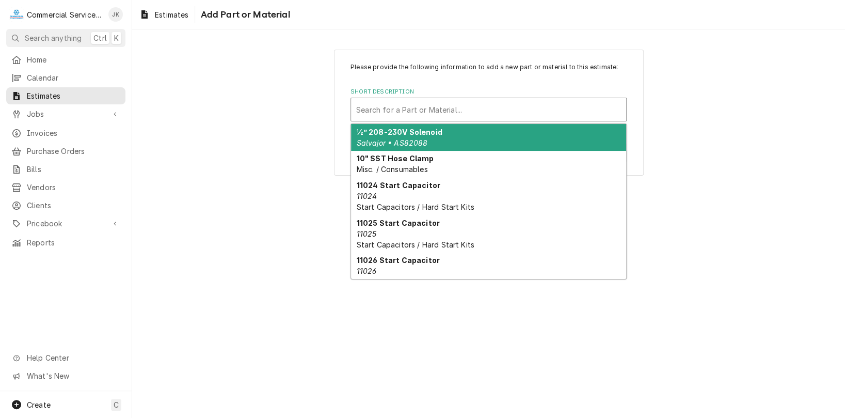
click at [360, 105] on div "Short Description" at bounding box center [488, 109] width 265 height 19
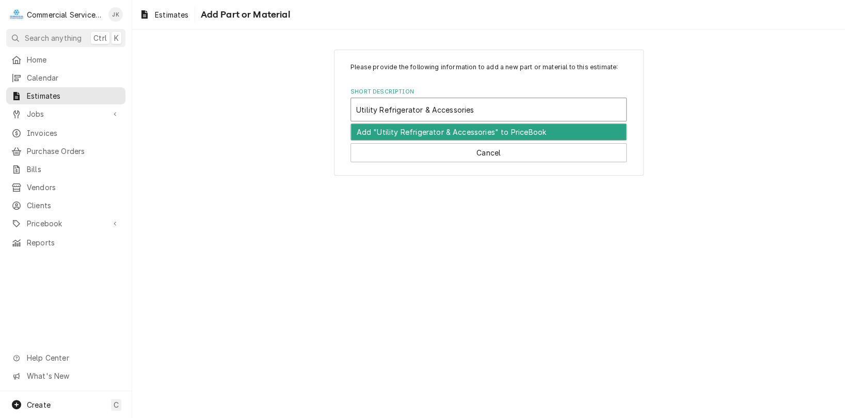
click at [430, 128] on div "Add "Utility Refrigerator & Accessories" to PriceBook" at bounding box center [488, 132] width 275 height 16
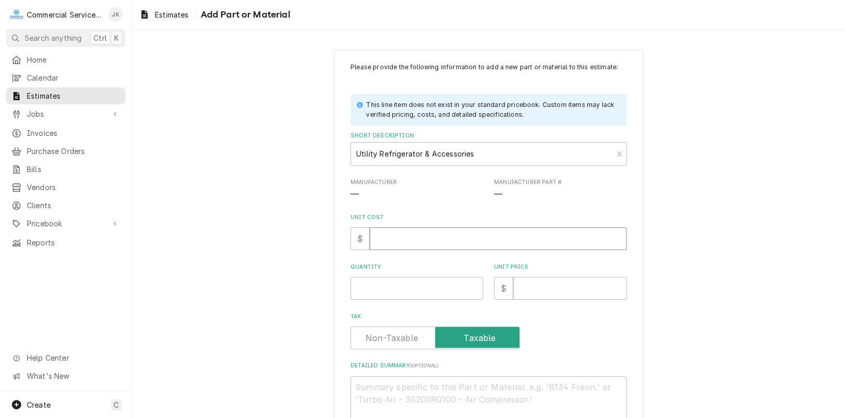
click at [380, 238] on input "Unit Cost" at bounding box center [498, 238] width 257 height 23
click at [363, 289] on input "Quantity" at bounding box center [417, 288] width 133 height 23
click at [548, 291] on input "Unit Price" at bounding box center [570, 288] width 114 height 23
click at [487, 335] on label "Tax" at bounding box center [435, 337] width 169 height 23
click at [487, 335] on input "Tax" at bounding box center [435, 337] width 160 height 23
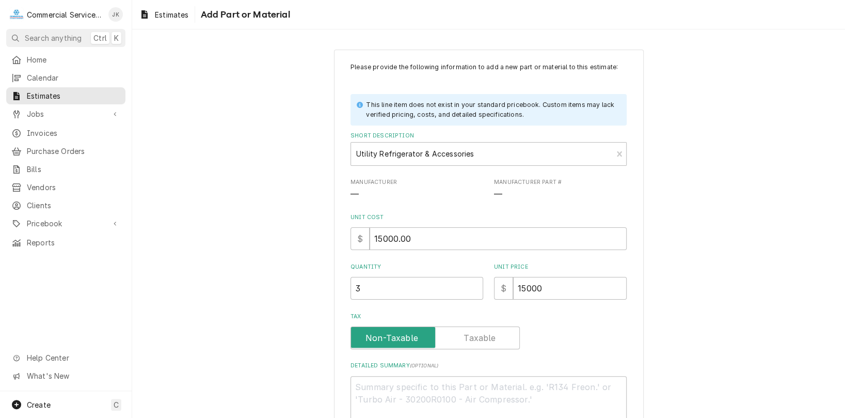
click at [481, 332] on label "Tax" at bounding box center [435, 337] width 169 height 23
click at [481, 332] on input "Tax" at bounding box center [435, 337] width 160 height 23
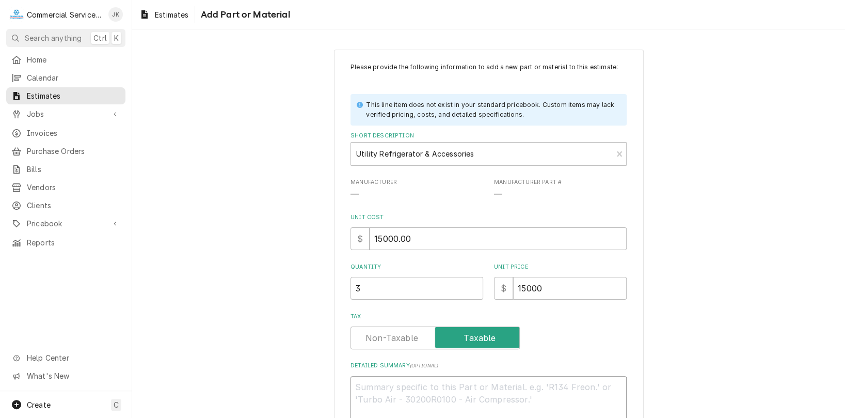
click at [370, 387] on textarea "Detailed Summary ( optional )" at bounding box center [489, 399] width 276 height 47
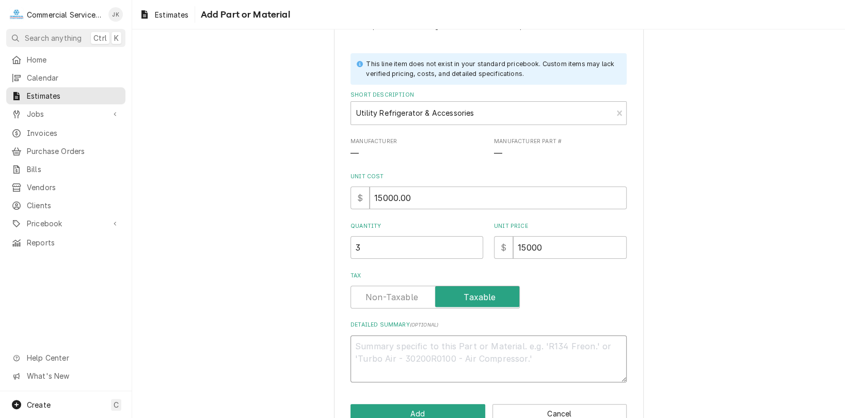
scroll to position [68, 0]
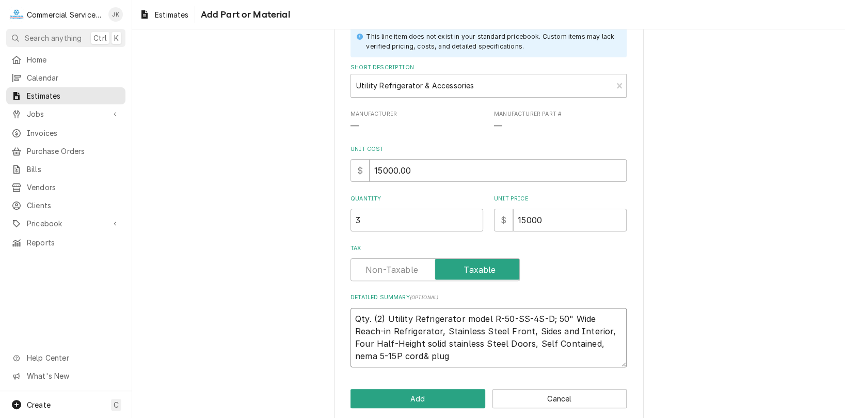
click at [372, 356] on textarea "Qty. (2) Utility Refrigerator model R-50-SS-4S-D; 50" Wide Reach-in Refrigerato…" at bounding box center [489, 337] width 276 height 59
click at [578, 341] on textarea "Qty. (2) Utility Refrigerator model R-50-SS-4S-D; 50" Wide Reach-in Refrigerato…" at bounding box center [489, 337] width 276 height 59
click at [566, 317] on textarea "Qty. (2) Utility Refrigerator model R-50-SS-4S-D; 50" Wide Reach-in Refrigerato…" at bounding box center [489, 337] width 276 height 59
click at [566, 319] on textarea "Qty. (2) Utility Refrigerator model R-50-SS-4S-D; 50" Wide Reach-in Refrigerato…" at bounding box center [489, 337] width 276 height 59
click at [568, 317] on textarea "Qty. (2) Utility Refrigerator model R-50-SS-4S-D; 50" Wide Reach-in Refrigerato…" at bounding box center [489, 337] width 276 height 59
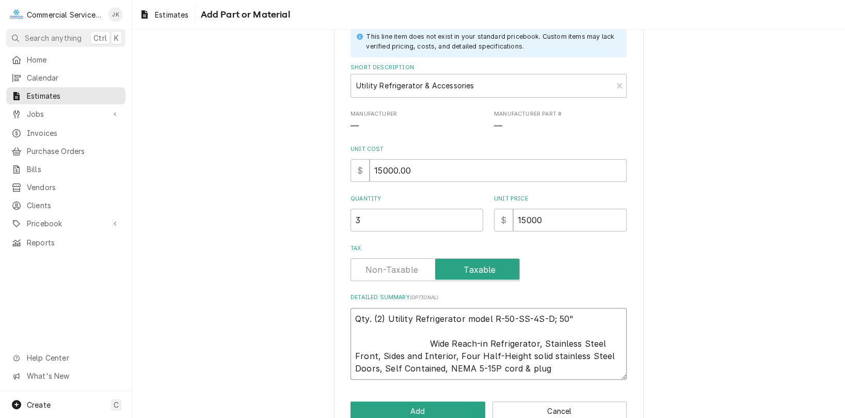
click at [420, 341] on textarea "Qty. (2) Utility Refrigerator model R-50-SS-4S-D; 50" Wide Reach-in Refrigerato…" at bounding box center [489, 344] width 276 height 72
click at [569, 318] on textarea "Qty. (2) Utility Refrigerator model R-50-SS-4S-D; 50" Wide Reach-in Refrigerato…" at bounding box center [489, 344] width 276 height 72
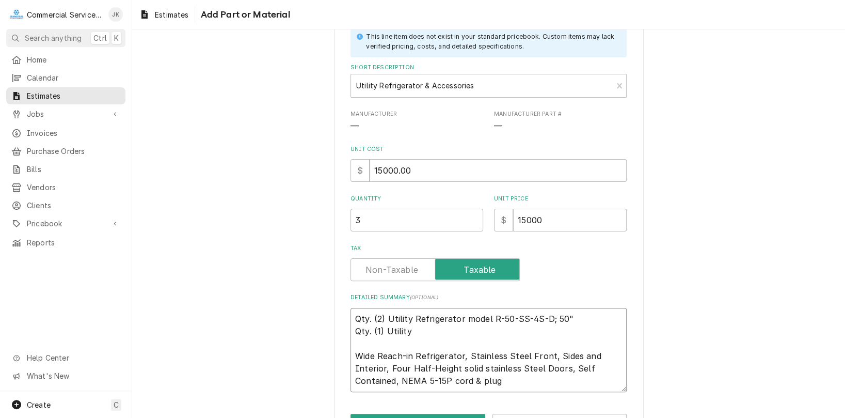
click at [568, 318] on textarea "Qty. (2) Utility Refrigerator model R-50-SS-4S-D; 50" Qty. (1) Utility Wide Rea…" at bounding box center [489, 350] width 276 height 84
click at [352, 352] on textarea "Qty. (2) Utility Refrigerator model R-50-SS-4S-D; Qty. (1) Utility Wide Reach-i…" at bounding box center [489, 350] width 276 height 84
click at [549, 318] on textarea "Qty. (2) Utility Refrigerator model R-50-SS-4S-D; Qty. (1) Utility 50" Wide Rea…" at bounding box center [489, 350] width 276 height 84
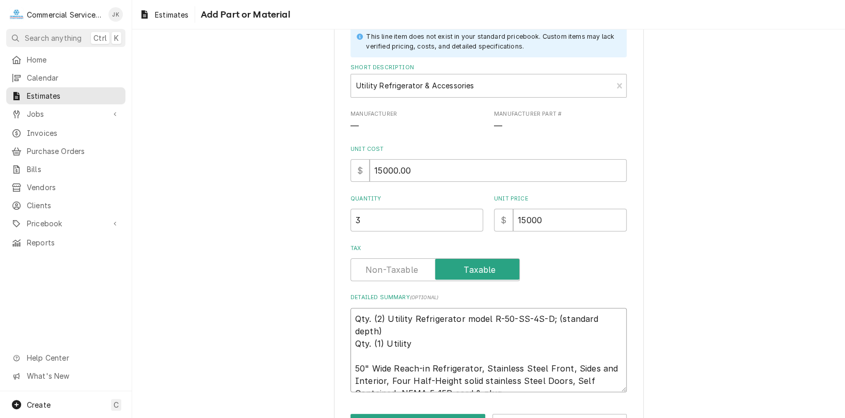
click at [411, 326] on textarea "Qty. (2) Utility Refrigerator model R-50-SS-4S-D; (standard depth) Qty. (1) Uti…" at bounding box center [489, 350] width 276 height 84
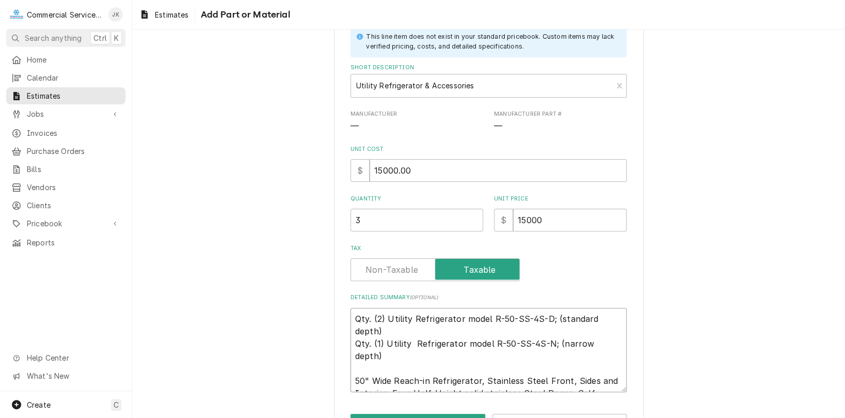
click at [500, 382] on textarea "Qty. (2) Utility Refrigerator model R-50-SS-4S-D; (standard depth) Qty. (1) Uti…" at bounding box center [489, 350] width 276 height 84
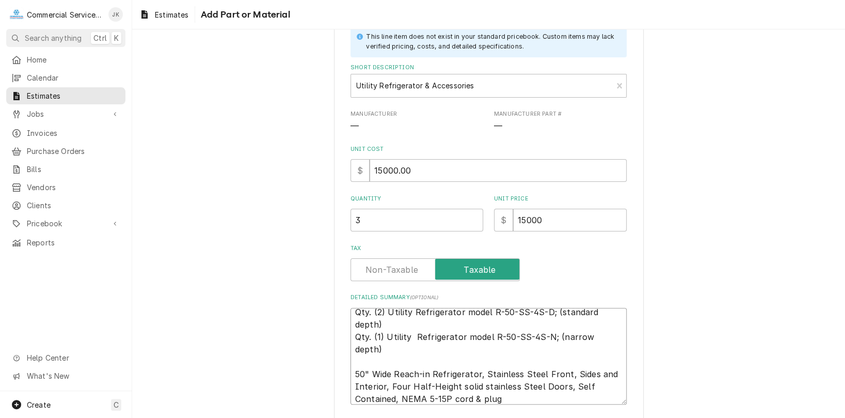
click at [454, 398] on textarea "Qty. (2) Utility Refrigerator model R-50-SS-4S-D; (standard depth) Qty. (1) Uti…" at bounding box center [489, 356] width 276 height 97
click at [478, 398] on textarea "Qty. (2) Utility Refrigerator model R-50-SS-4S-D; (standard depth) Qty. (1) Uti…" at bounding box center [489, 356] width 276 height 97
click at [494, 398] on textarea "Qty. (2) Utility Refrigerator model R-50-SS-4S-D; (standard depth) Qty. (1) Uti…" at bounding box center [489, 356] width 276 height 97
click at [531, 400] on textarea "Qty. (2) Utility Refrigerator model R-50-SS-4S-D; (standard depth) Qty. (1) Uti…" at bounding box center [489, 356] width 276 height 97
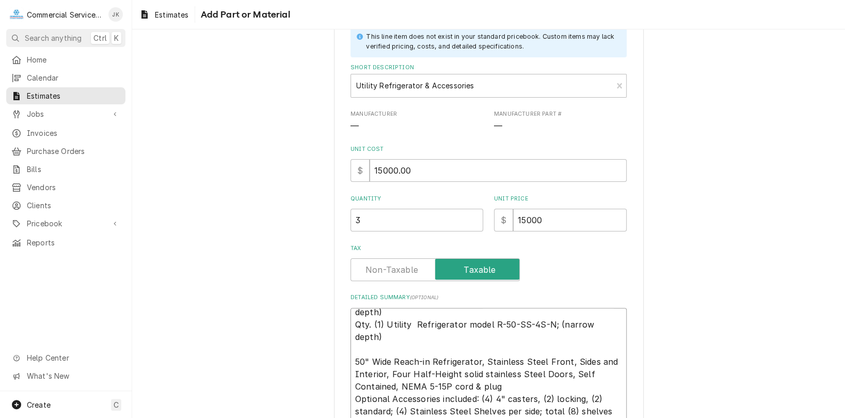
scroll to position [12, 0]
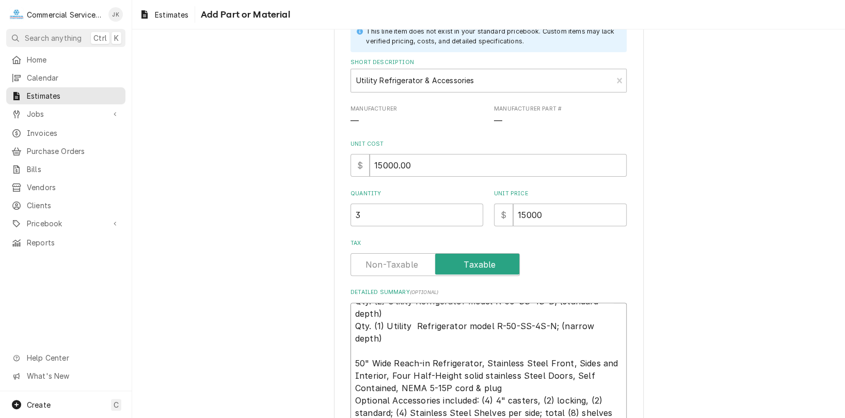
click at [577, 399] on textarea "Qty. (2) Utility Refrigerator model R-50-SS-4S-D; (standard depth) Qty. (1) Uti…" at bounding box center [489, 363] width 276 height 121
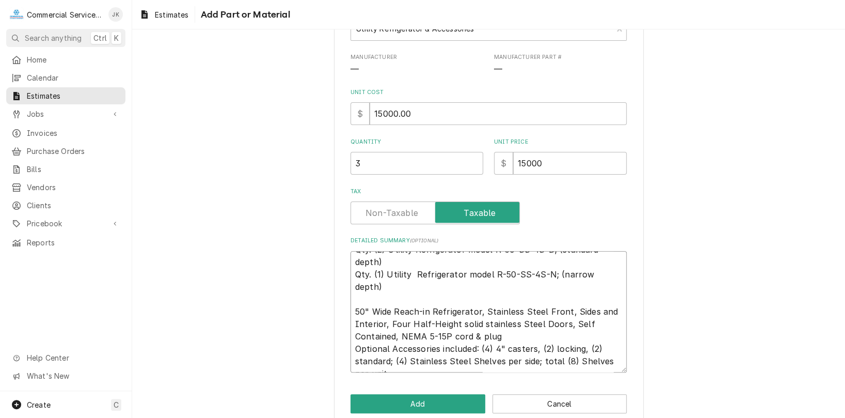
scroll to position [143, 0]
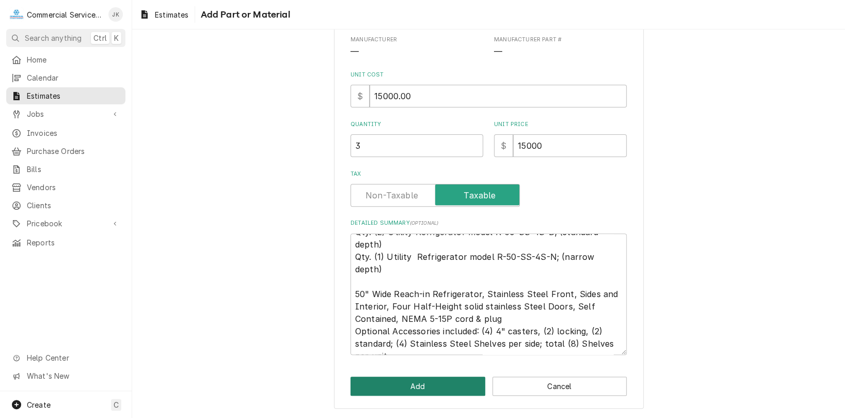
click at [412, 387] on button "Add" at bounding box center [418, 385] width 135 height 19
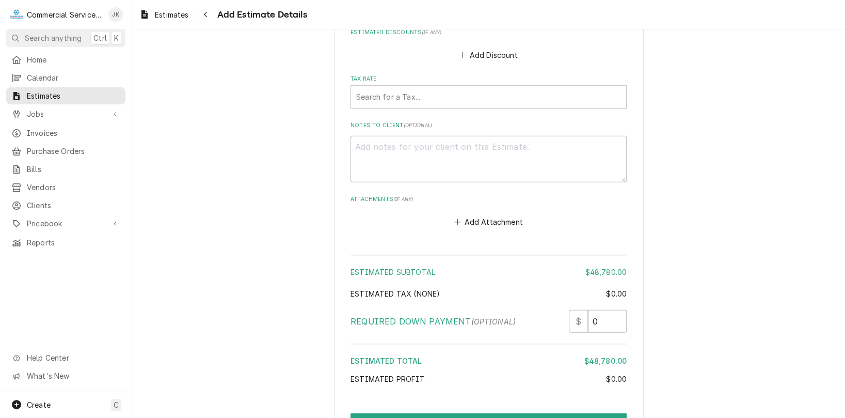
scroll to position [1779, 0]
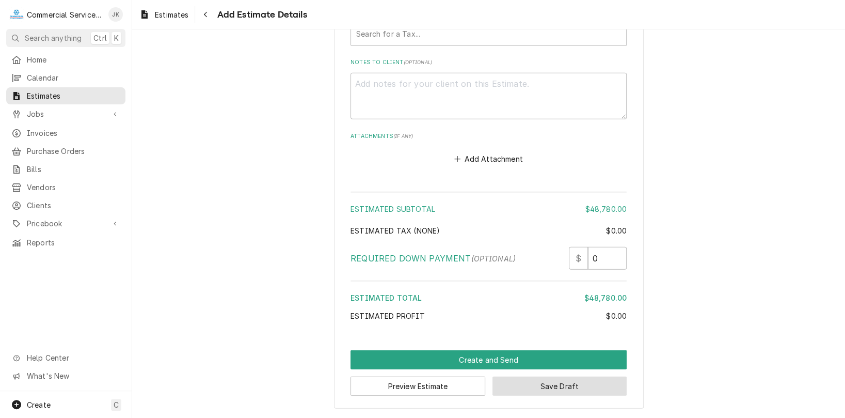
click at [527, 384] on button "Save Draft" at bounding box center [560, 385] width 135 height 19
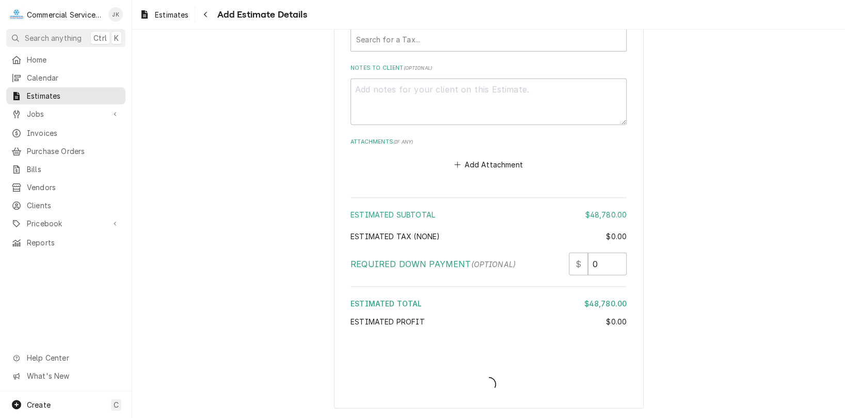
scroll to position [1761, 0]
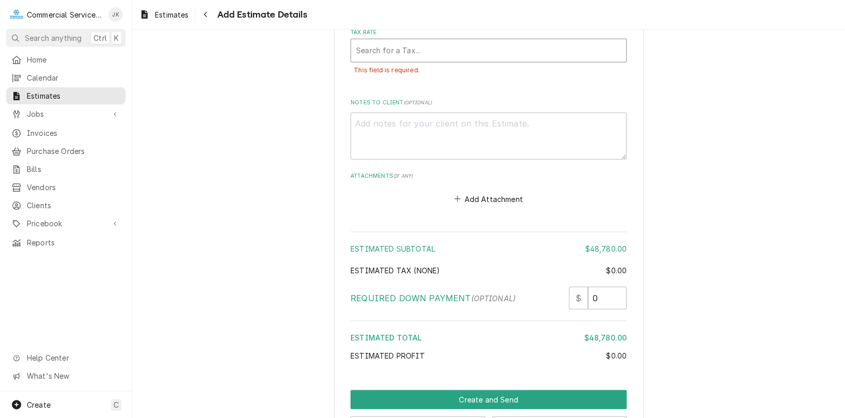
click at [367, 46] on div "Tax Rate" at bounding box center [488, 50] width 265 height 19
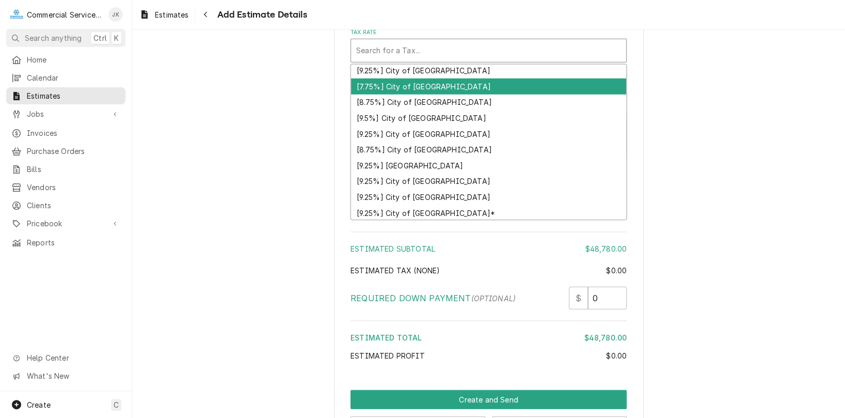
scroll to position [59, 0]
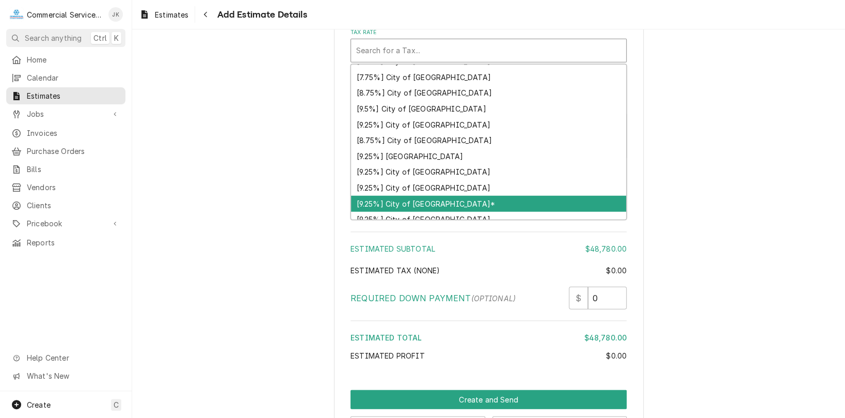
click at [404, 200] on div "[9.25%] City of [GEOGRAPHIC_DATA]*" at bounding box center [488, 204] width 275 height 16
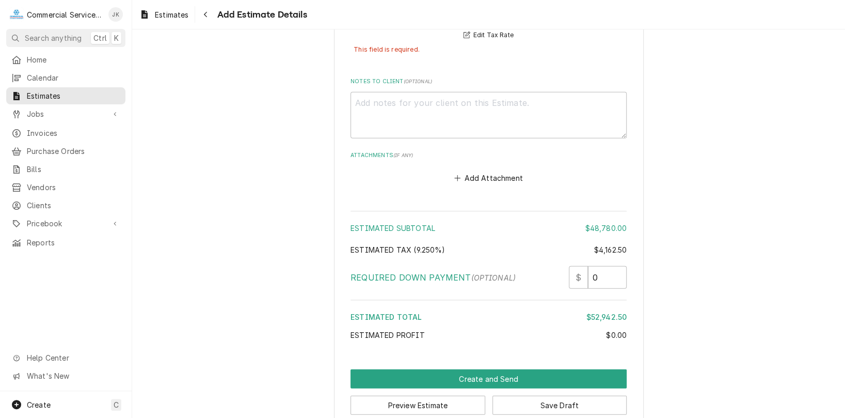
scroll to position [1820, 0]
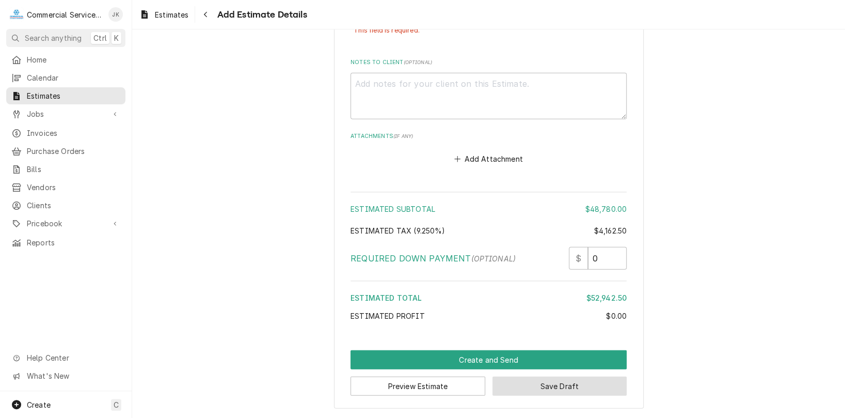
click at [523, 381] on button "Save Draft" at bounding box center [560, 385] width 135 height 19
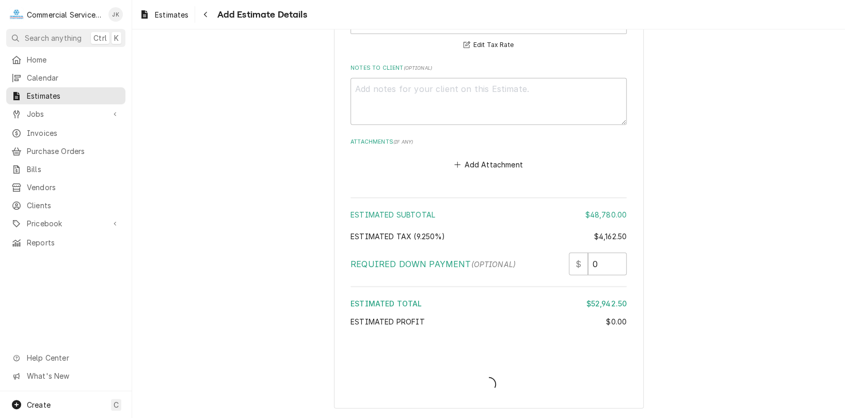
scroll to position [1790, 0]
